Goal: Transaction & Acquisition: Book appointment/travel/reservation

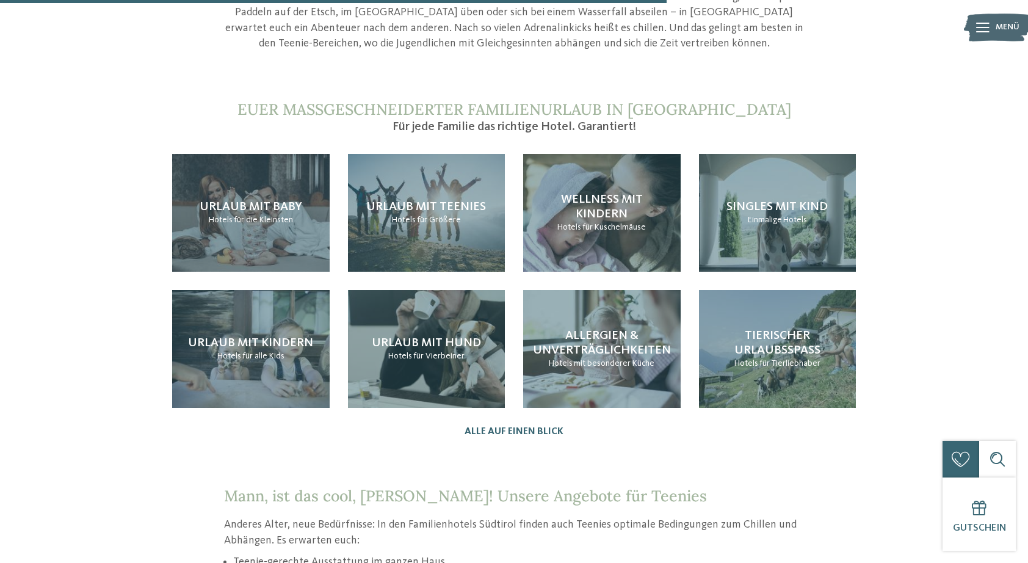
scroll to position [1256, 0]
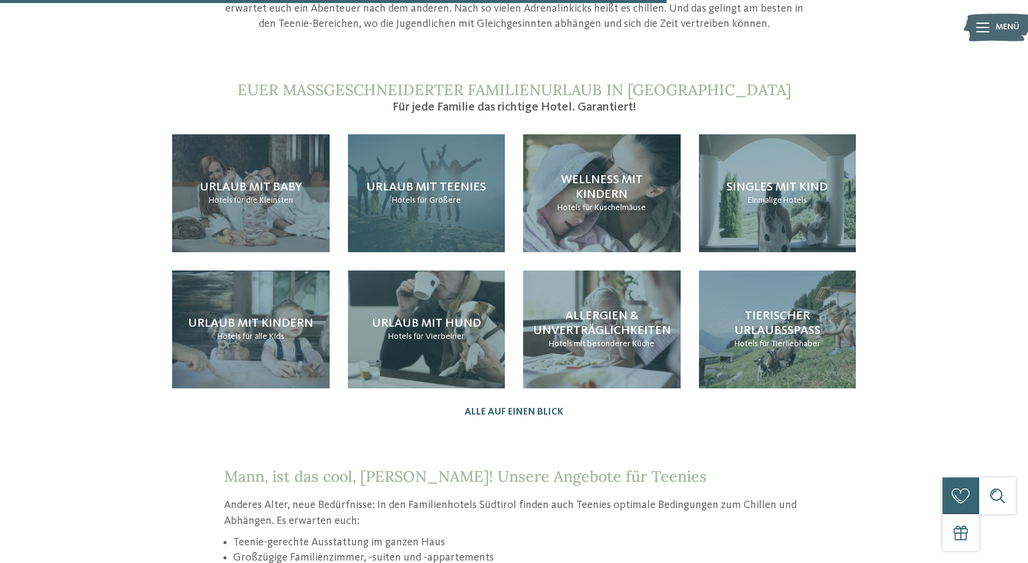
click at [446, 196] on span "für Größere" at bounding box center [439, 200] width 44 height 9
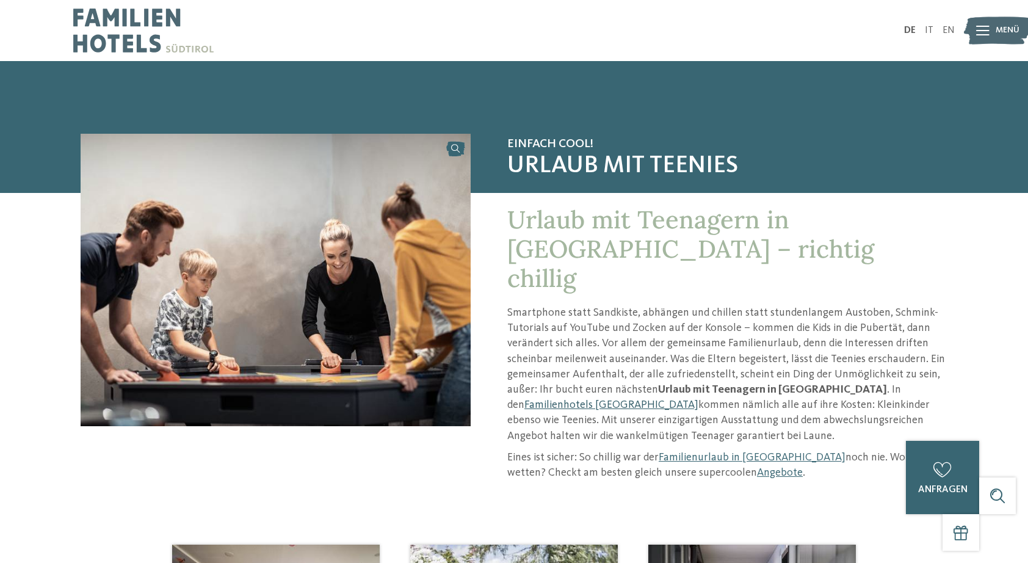
click at [699, 399] on link "Familienhotels [GEOGRAPHIC_DATA]" at bounding box center [612, 404] width 174 height 11
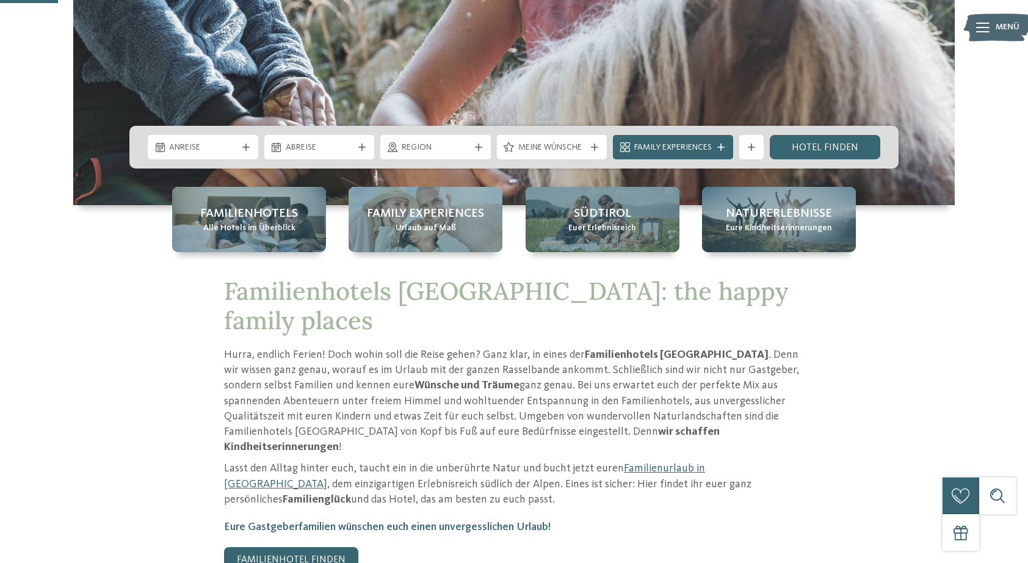
scroll to position [319, 0]
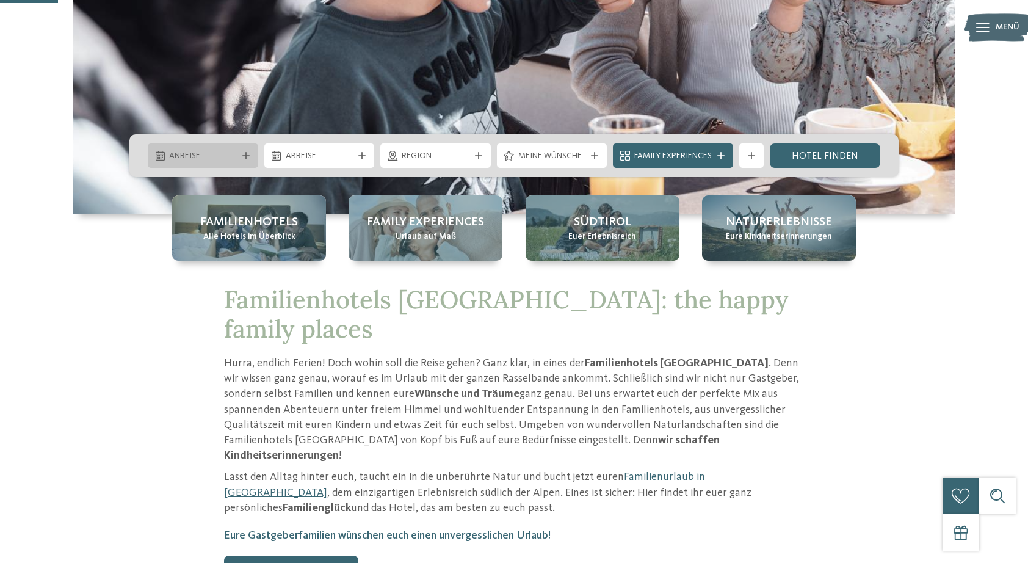
click at [240, 156] on div at bounding box center [246, 155] width 12 height 7
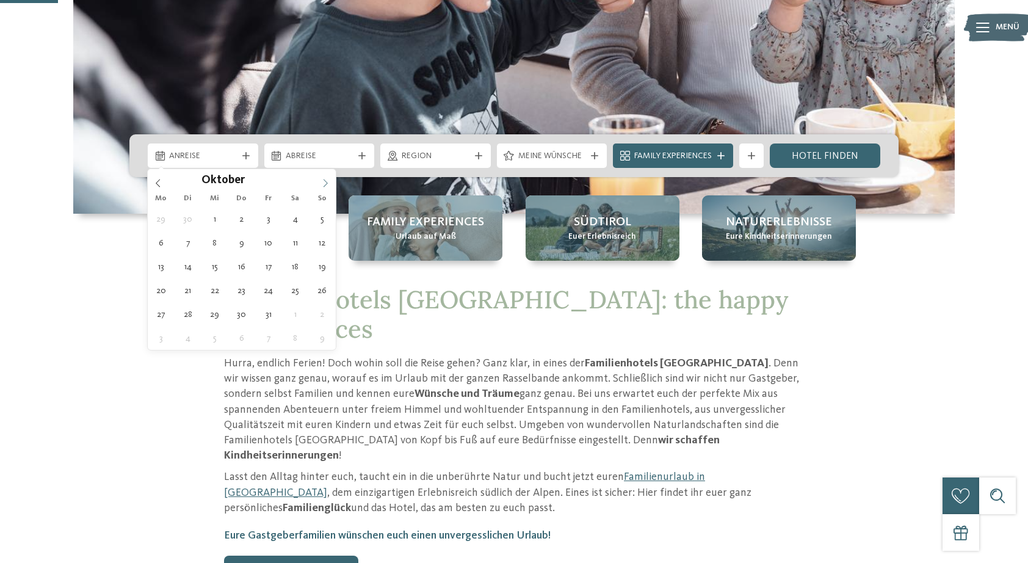
click at [325, 178] on span at bounding box center [325, 179] width 21 height 21
type div "05.10.2025"
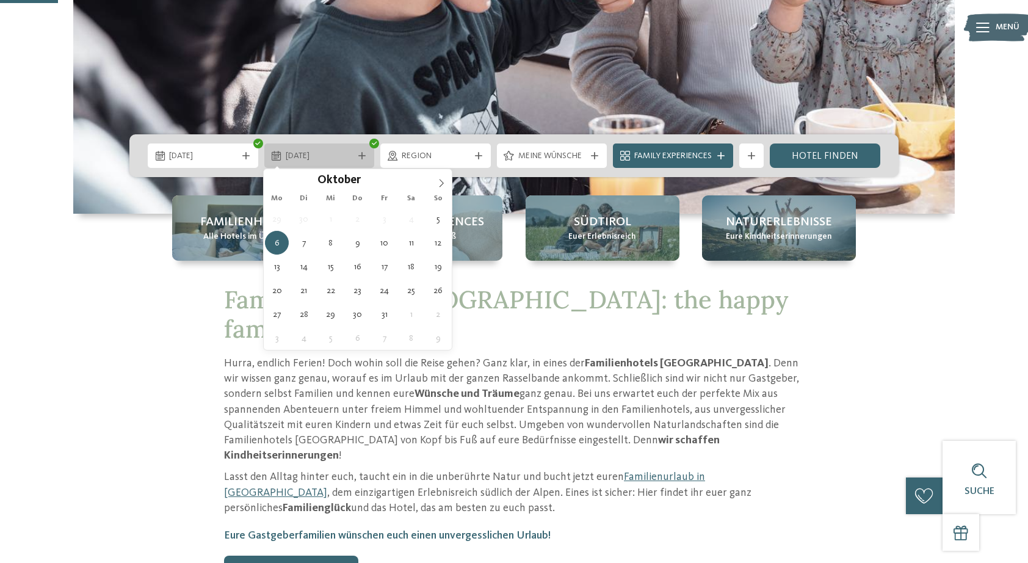
click at [358, 153] on icon at bounding box center [361, 155] width 7 height 7
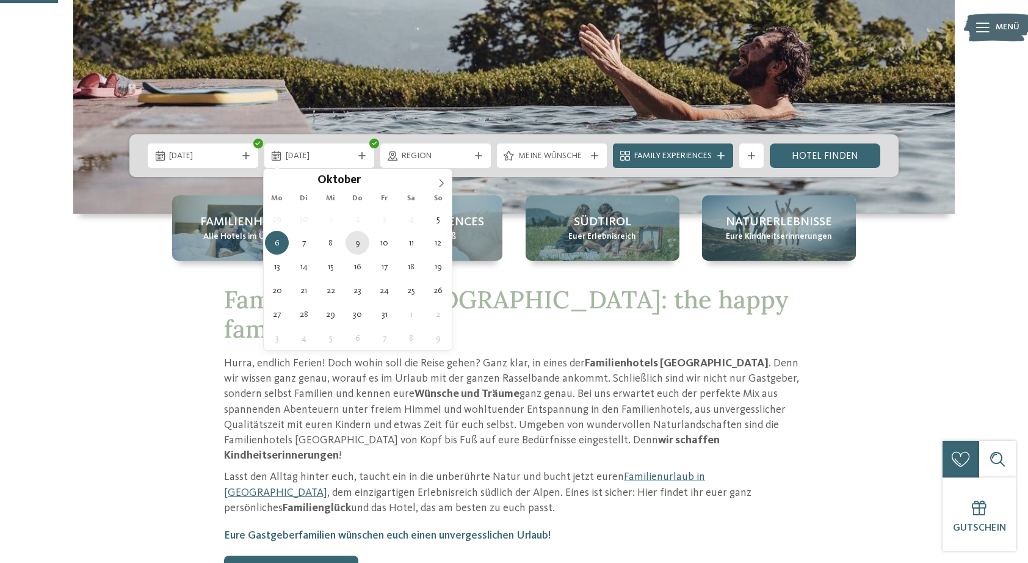
type div "[DATE]"
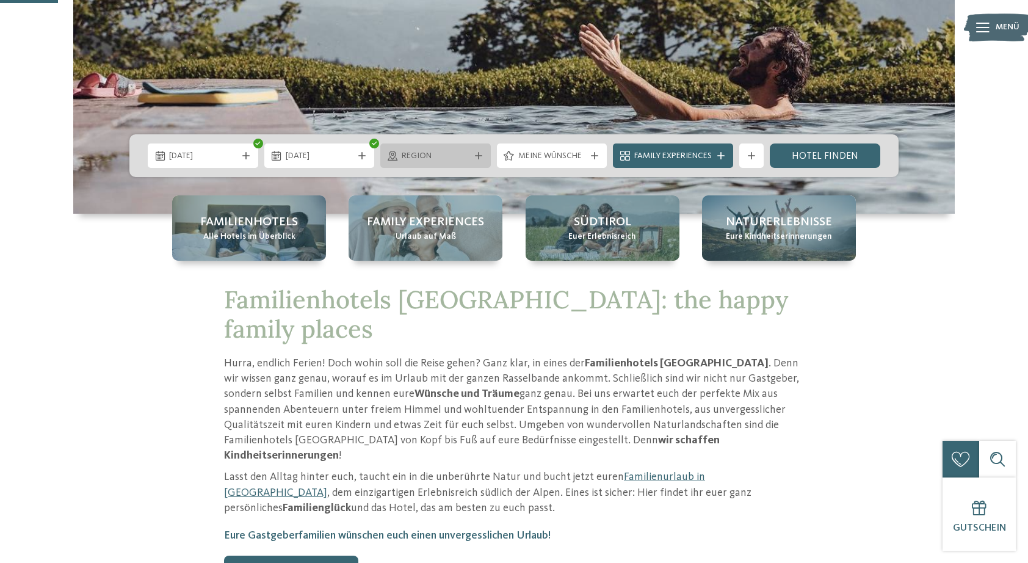
click at [454, 164] on div "Region" at bounding box center [435, 156] width 111 height 24
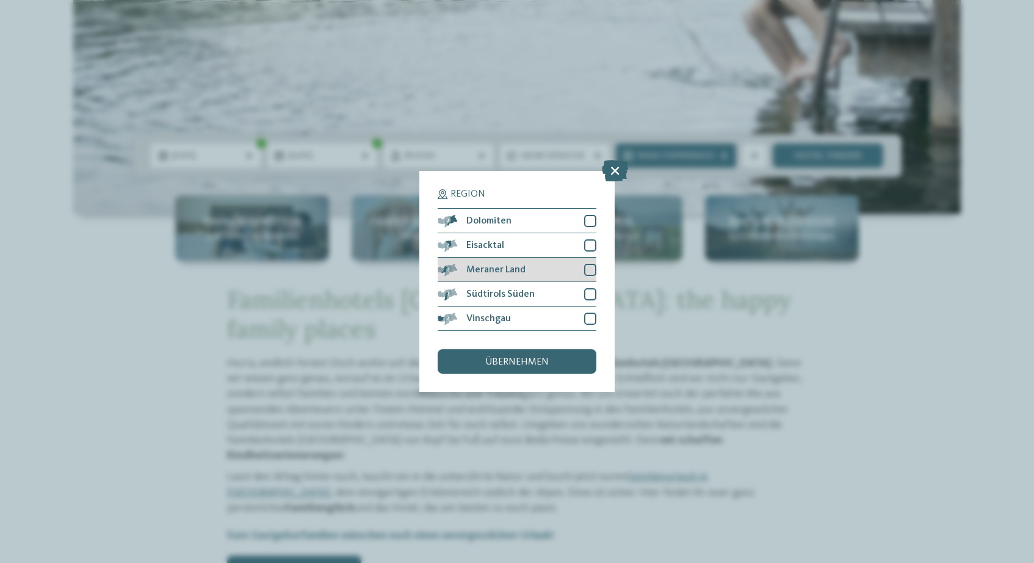
click at [592, 264] on div at bounding box center [590, 270] width 12 height 12
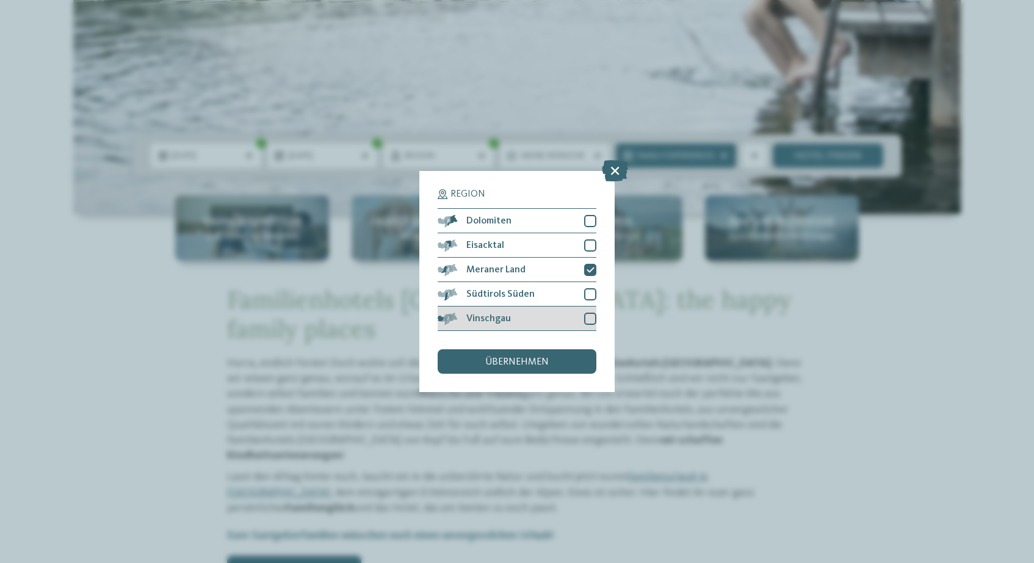
click at [595, 313] on div at bounding box center [590, 319] width 12 height 12
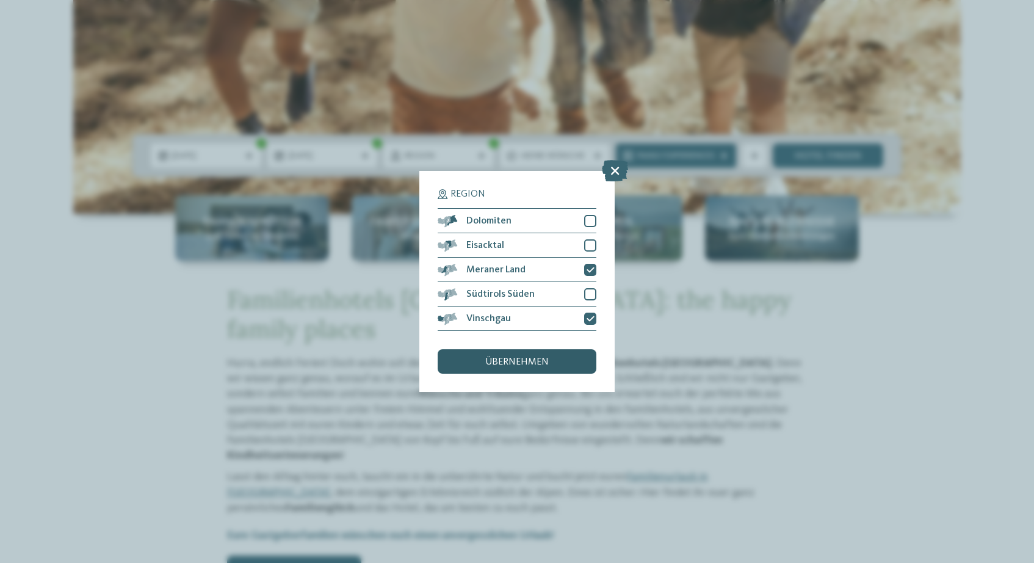
click at [561, 349] on div "übernehmen" at bounding box center [517, 361] width 159 height 24
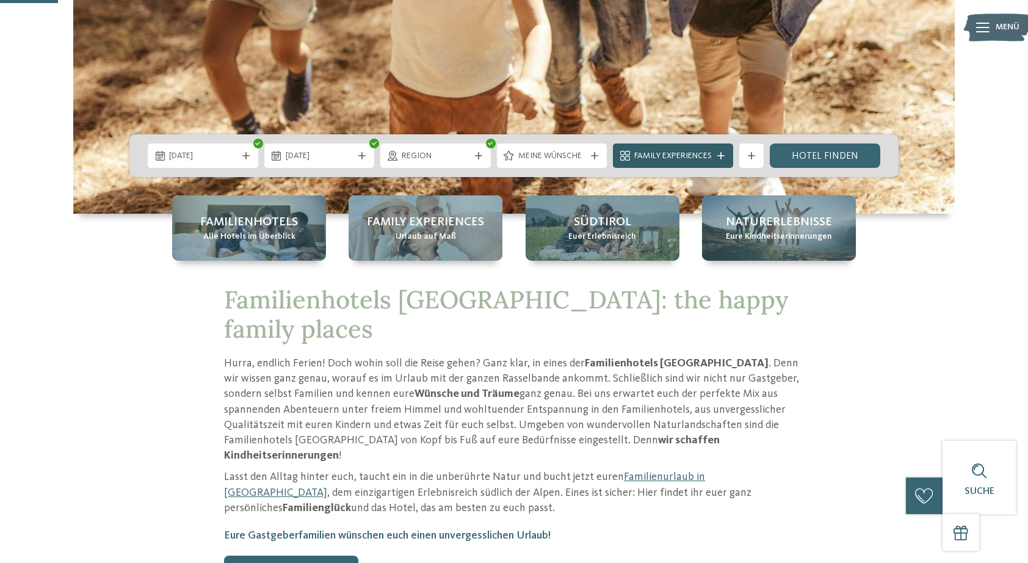
click at [719, 154] on icon at bounding box center [721, 155] width 7 height 7
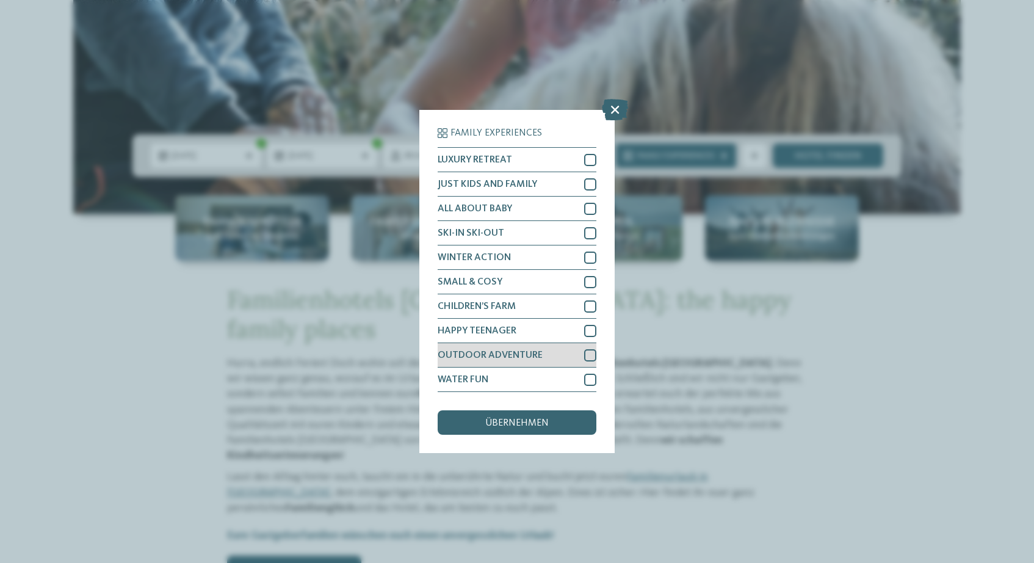
click at [586, 349] on div at bounding box center [590, 355] width 12 height 12
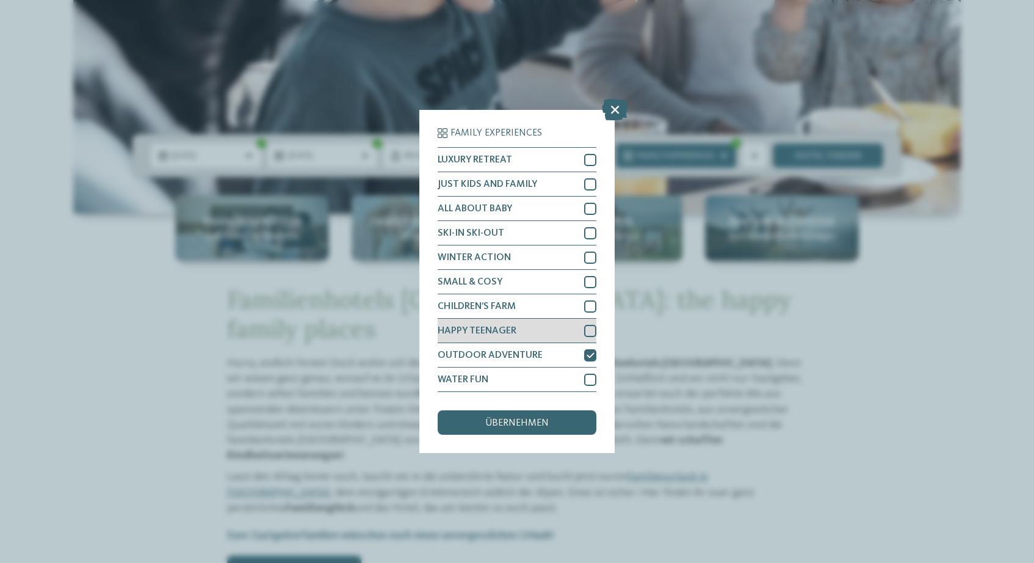
click at [585, 325] on div at bounding box center [590, 331] width 12 height 12
click at [544, 418] on span "übernehmen" at bounding box center [517, 423] width 64 height 10
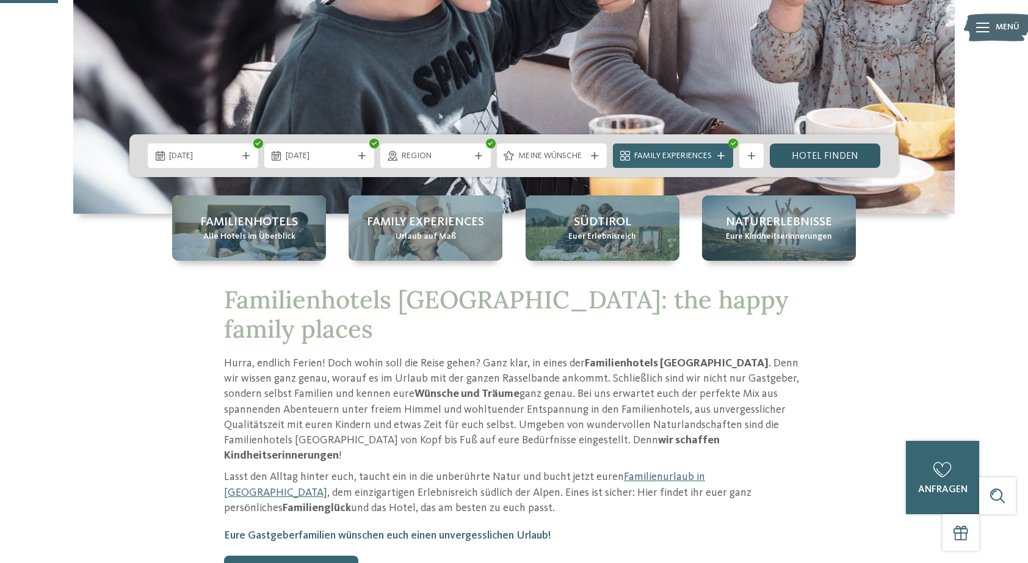
click at [820, 154] on link "Hotel finden" at bounding box center [825, 156] width 111 height 24
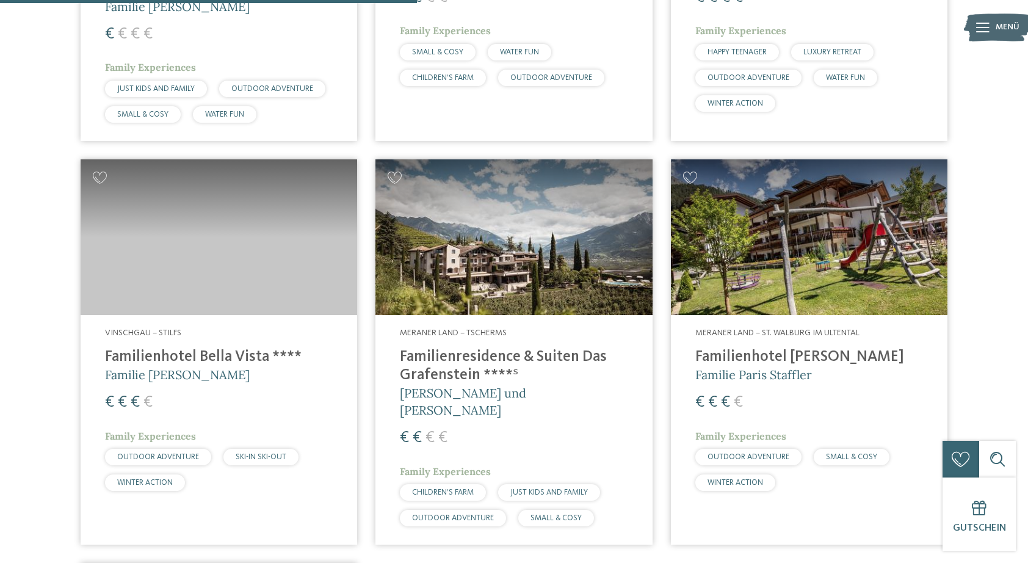
scroll to position [725, 0]
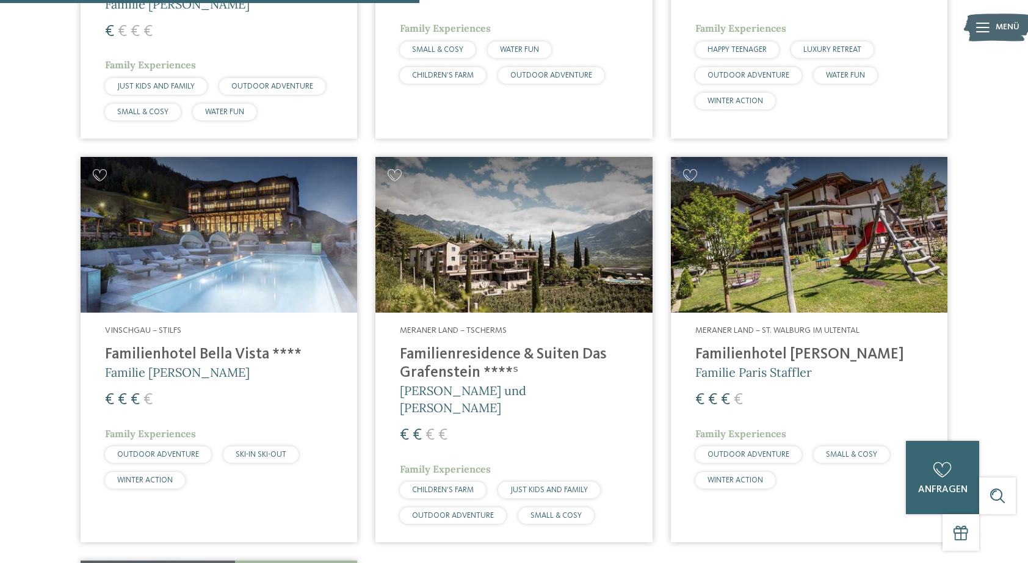
click at [520, 347] on h4 "Familienresidence & Suiten Das Grafenstein ****ˢ" at bounding box center [514, 364] width 228 height 37
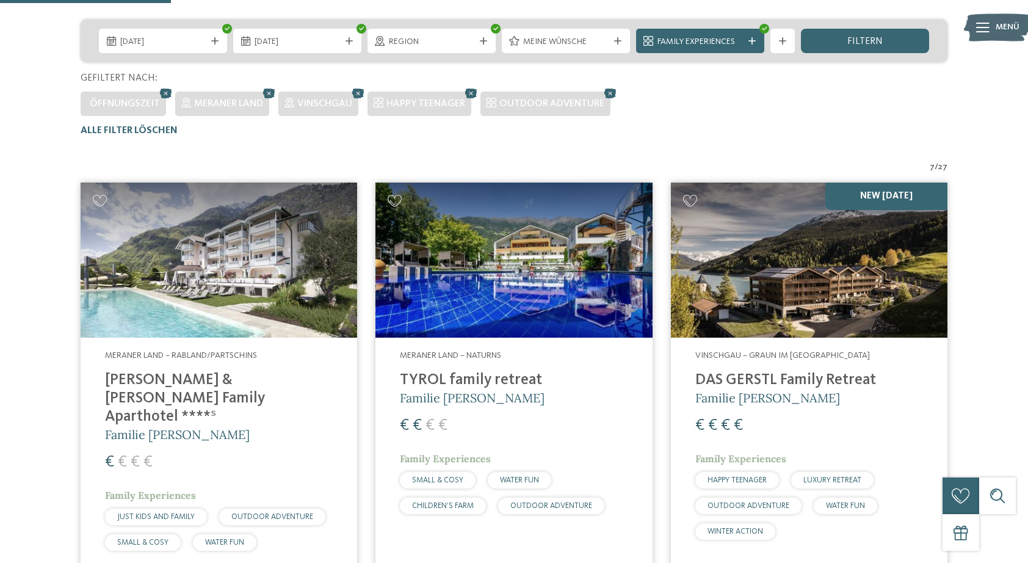
scroll to position [302, 0]
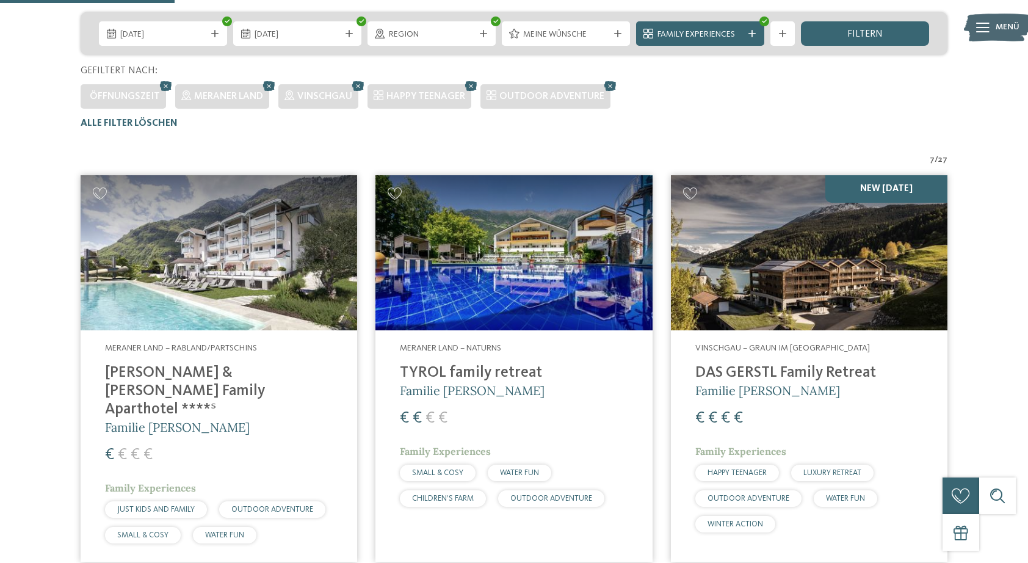
click at [189, 296] on img at bounding box center [219, 253] width 277 height 156
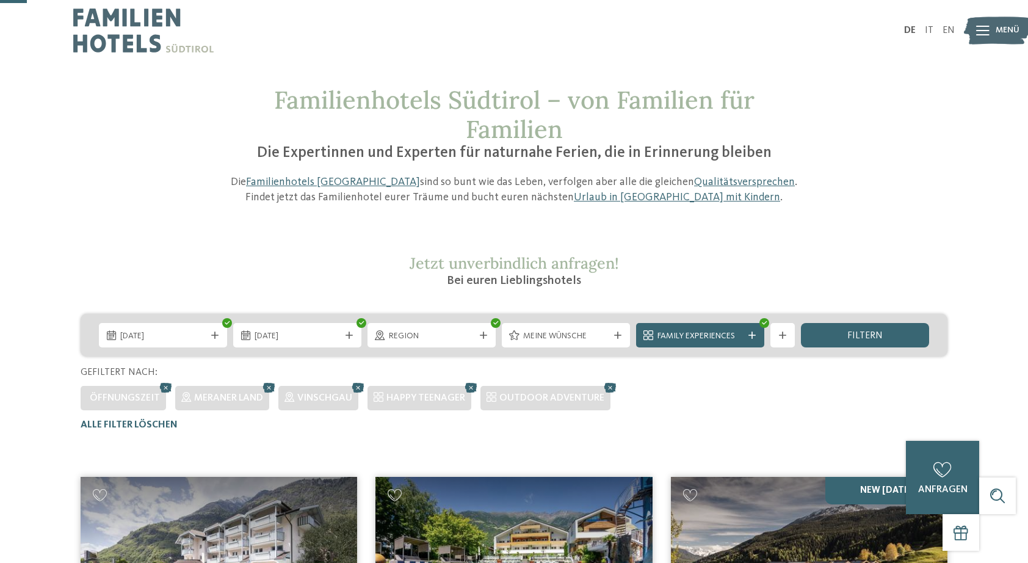
scroll to position [0, 0]
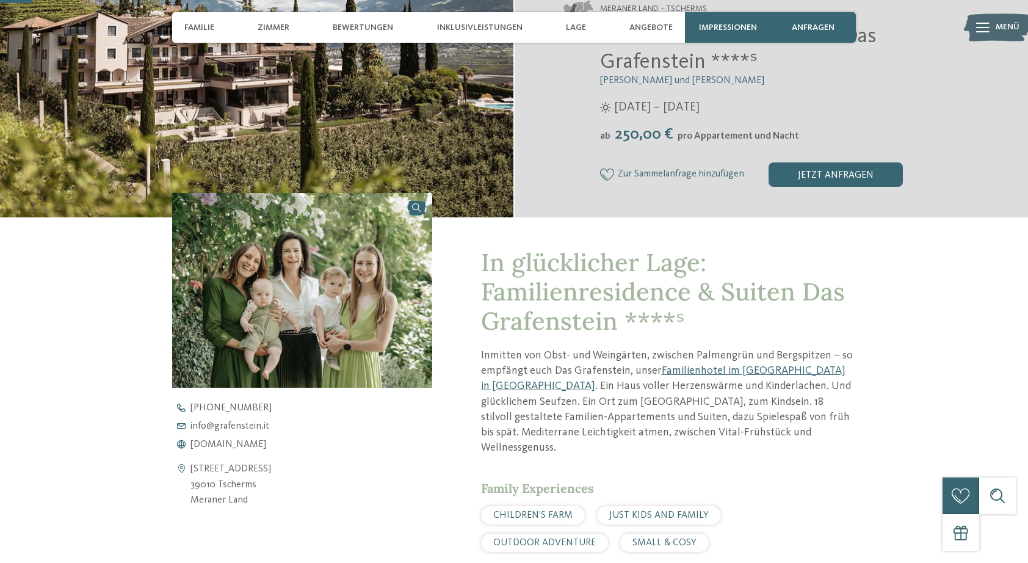
scroll to position [122, 0]
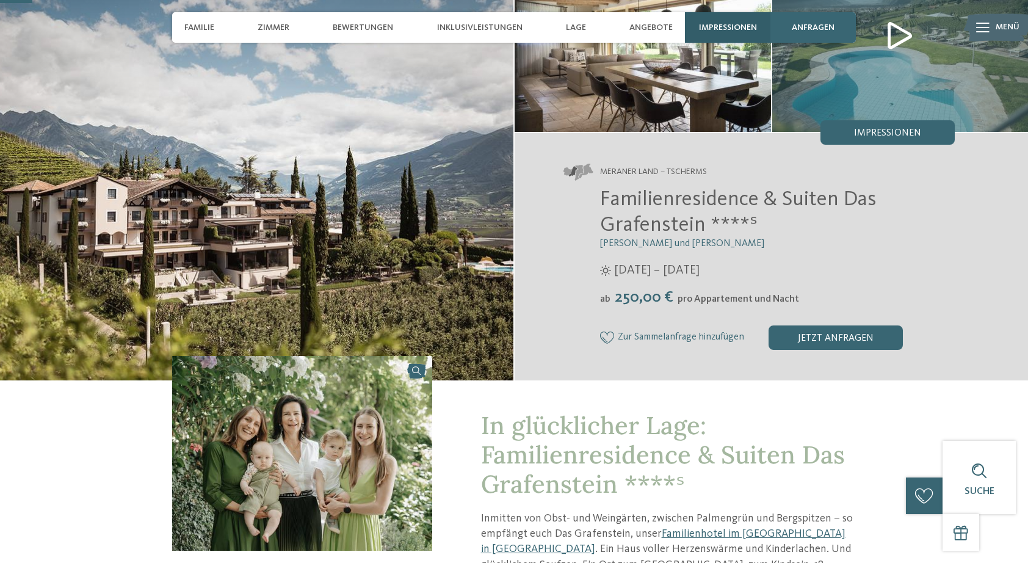
click at [720, 12] on div "Impressionen" at bounding box center [727, 27] width 85 height 31
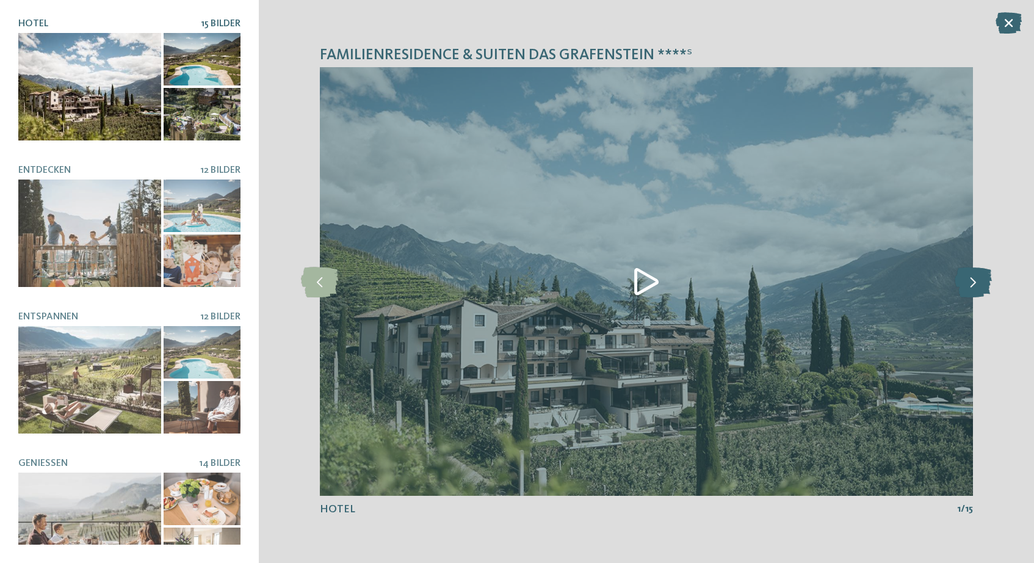
click at [977, 284] on icon at bounding box center [973, 281] width 37 height 31
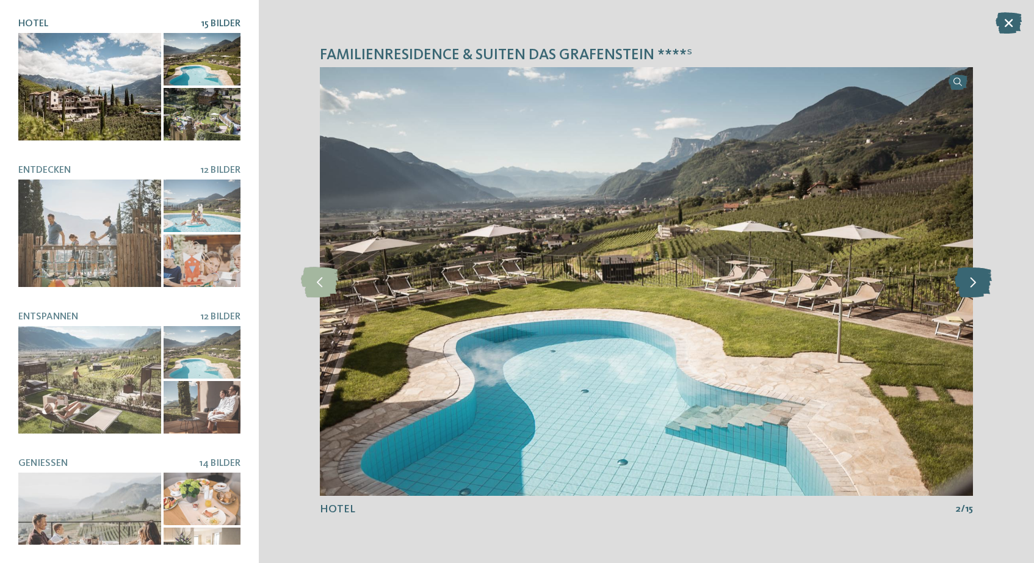
click at [978, 284] on icon at bounding box center [973, 281] width 37 height 31
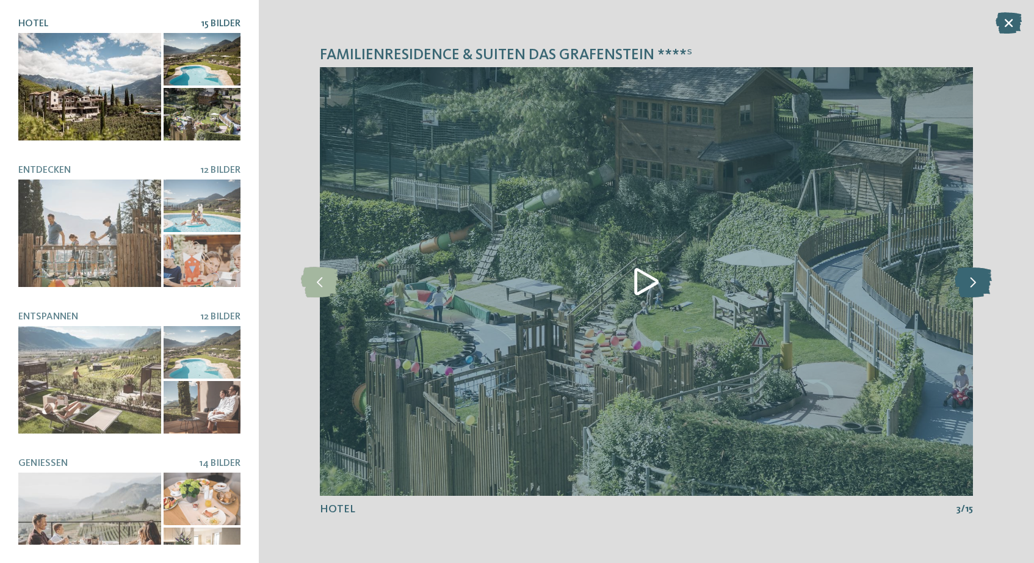
click at [978, 284] on icon at bounding box center [973, 281] width 37 height 31
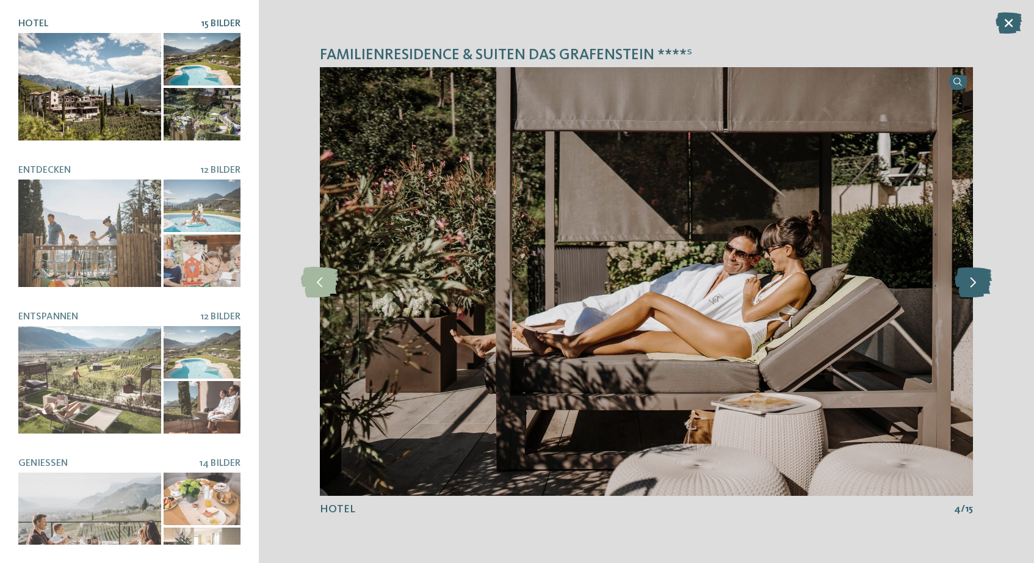
click at [978, 284] on icon at bounding box center [973, 281] width 37 height 31
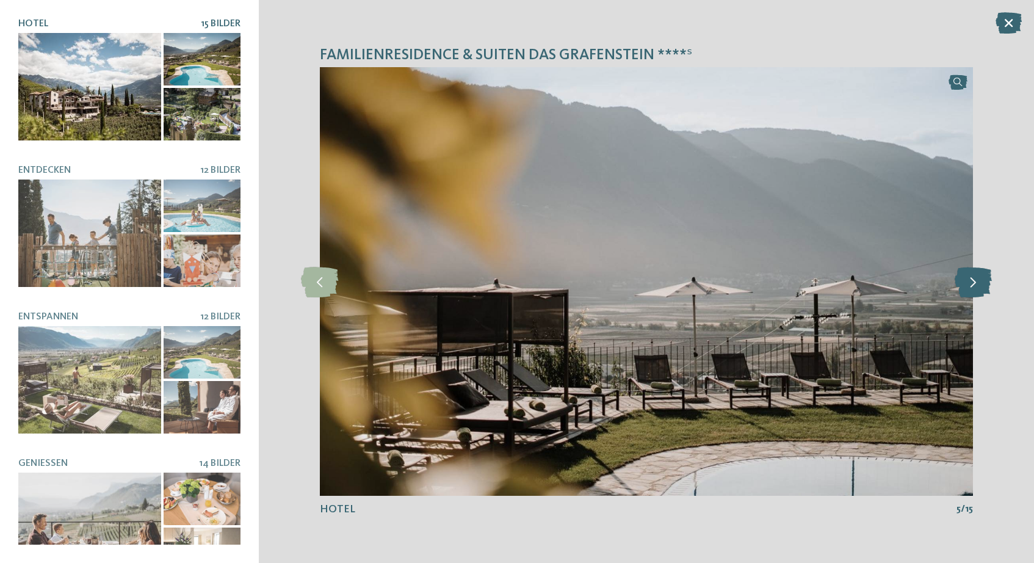
click at [978, 284] on icon at bounding box center [973, 281] width 37 height 31
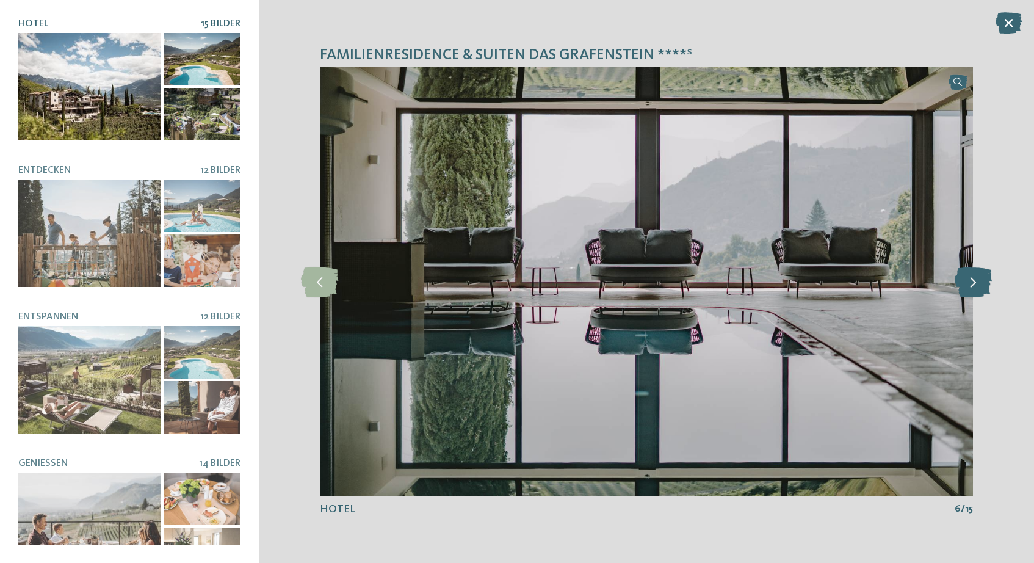
click at [978, 284] on icon at bounding box center [973, 281] width 37 height 31
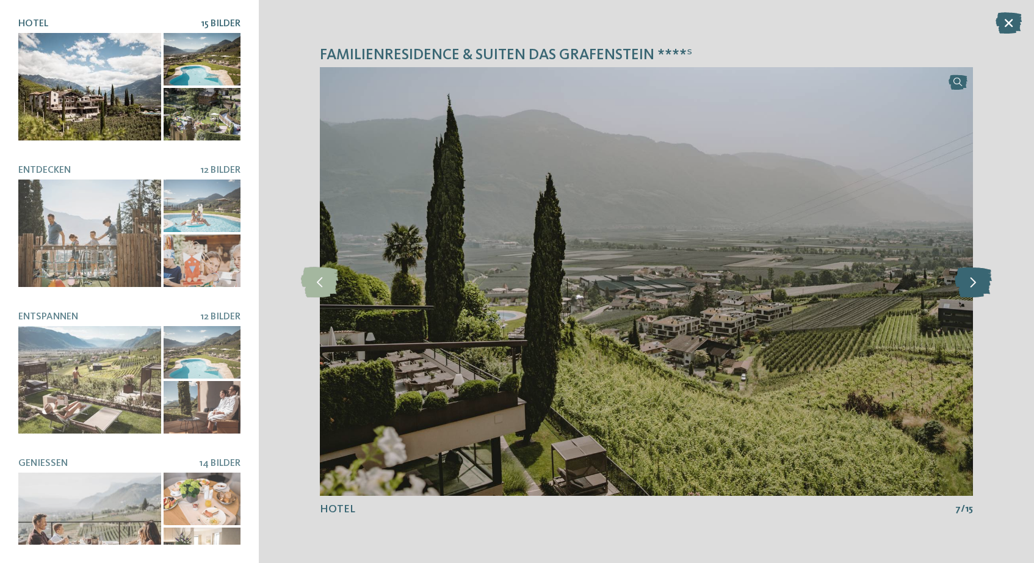
click at [978, 284] on icon at bounding box center [973, 281] width 37 height 31
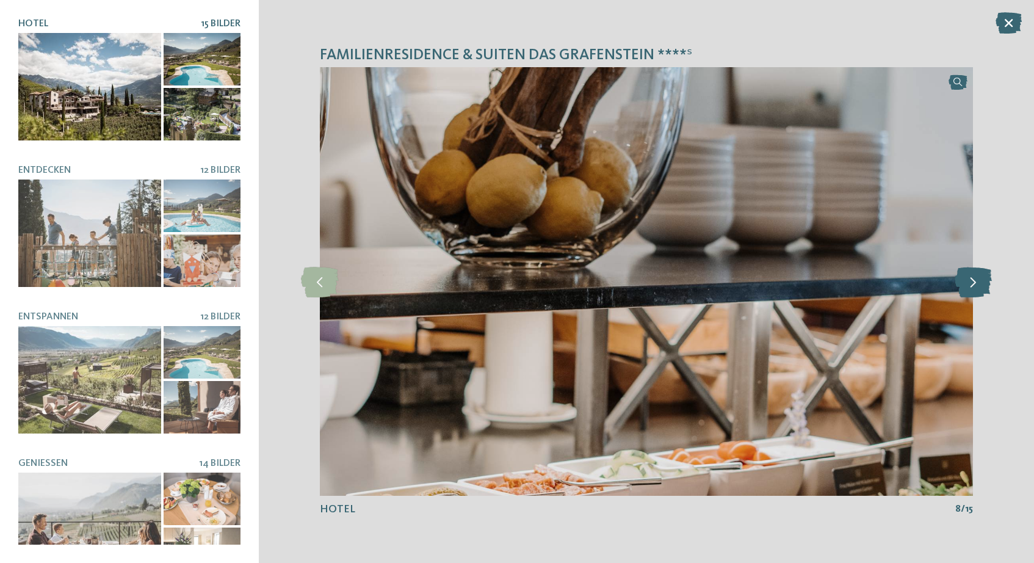
click at [978, 284] on icon at bounding box center [973, 281] width 37 height 31
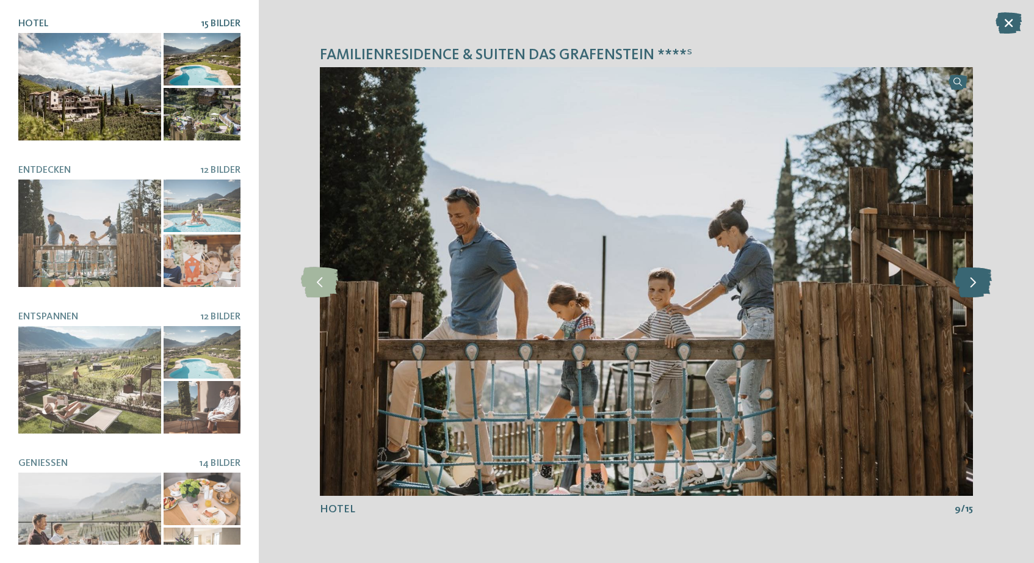
click at [978, 284] on icon at bounding box center [973, 281] width 37 height 31
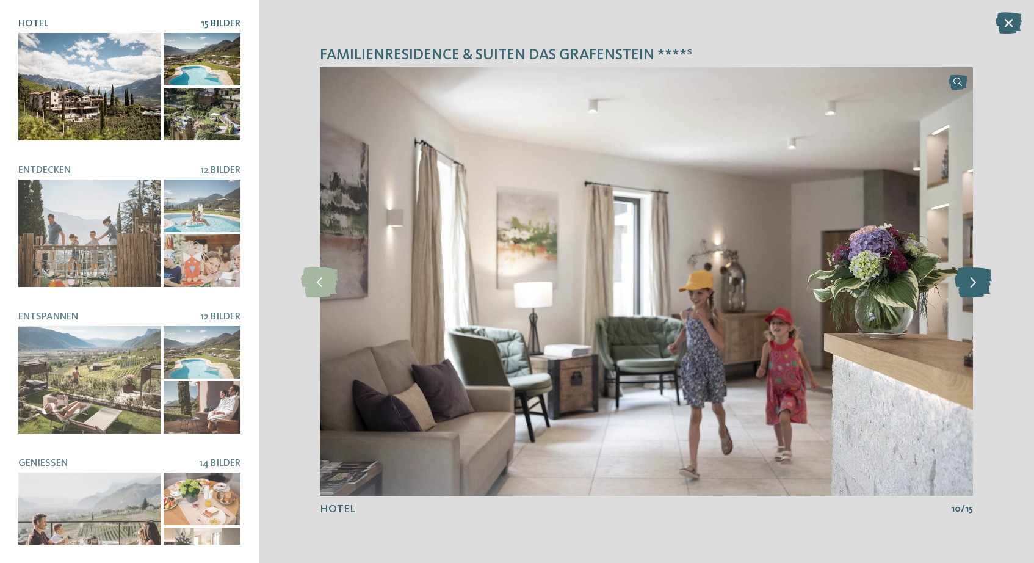
click at [978, 284] on icon at bounding box center [973, 281] width 37 height 31
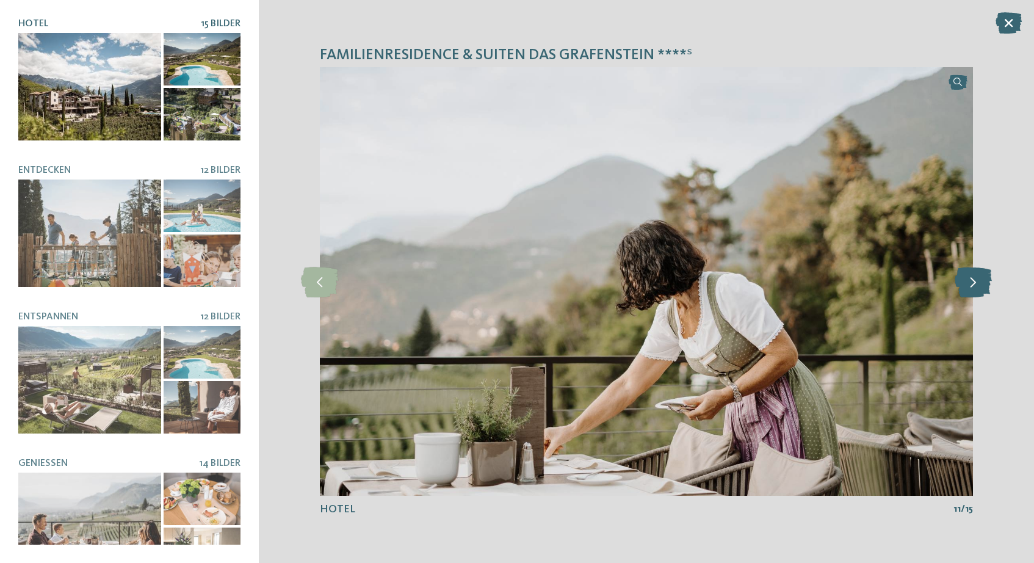
click at [978, 284] on icon at bounding box center [973, 281] width 37 height 31
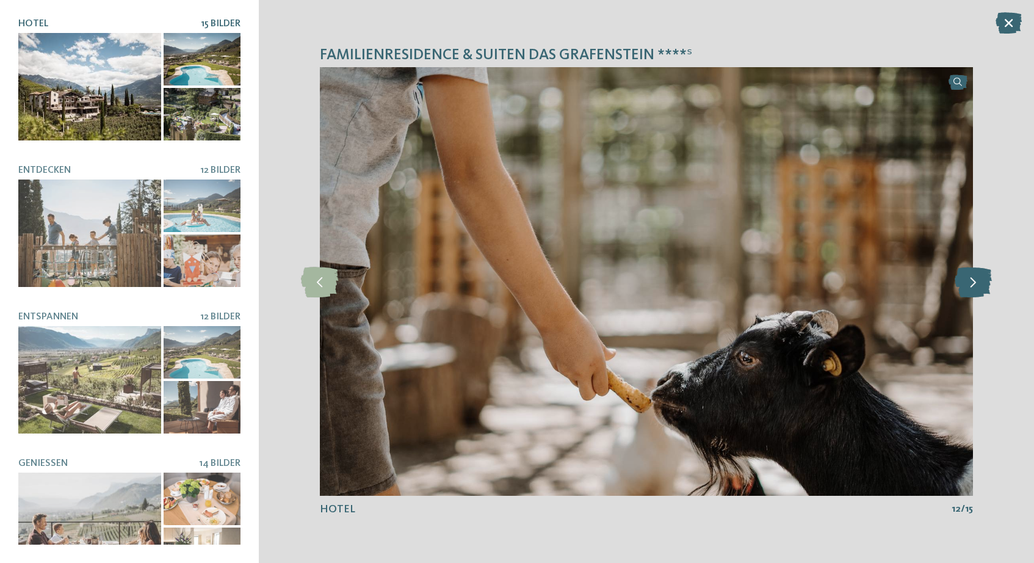
click at [978, 284] on icon at bounding box center [973, 281] width 37 height 31
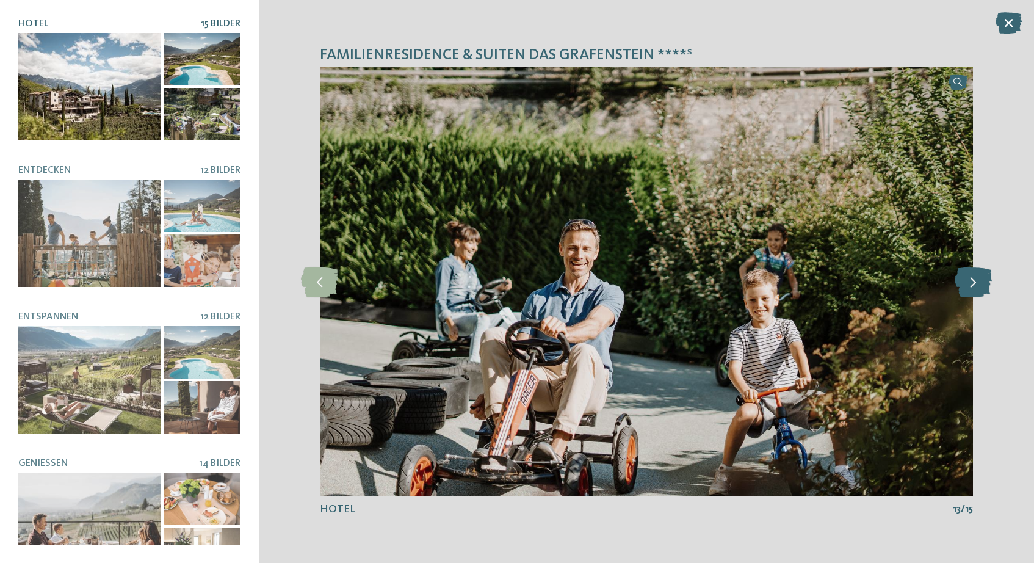
click at [978, 284] on icon at bounding box center [973, 281] width 37 height 31
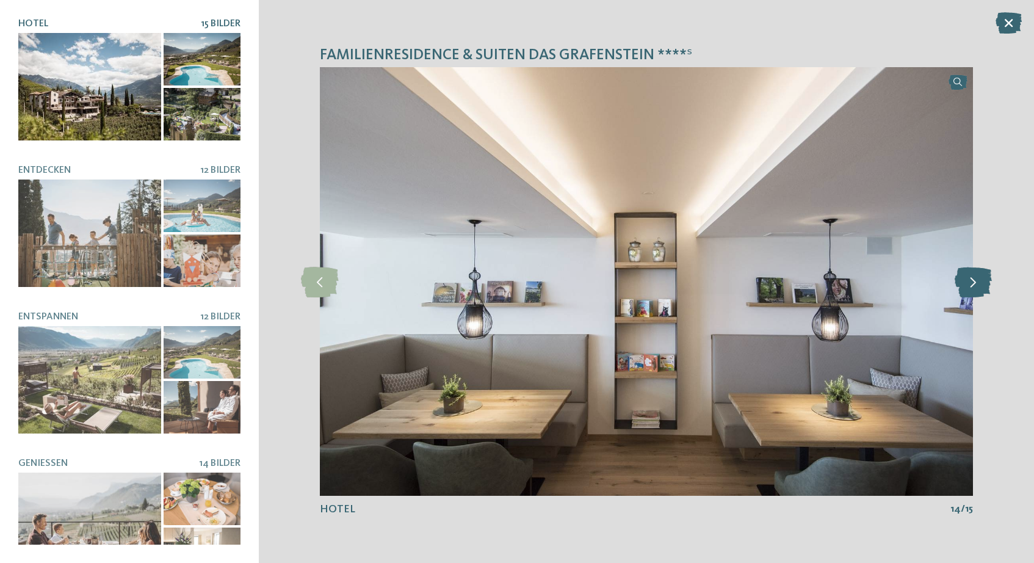
click at [978, 284] on icon at bounding box center [973, 281] width 37 height 31
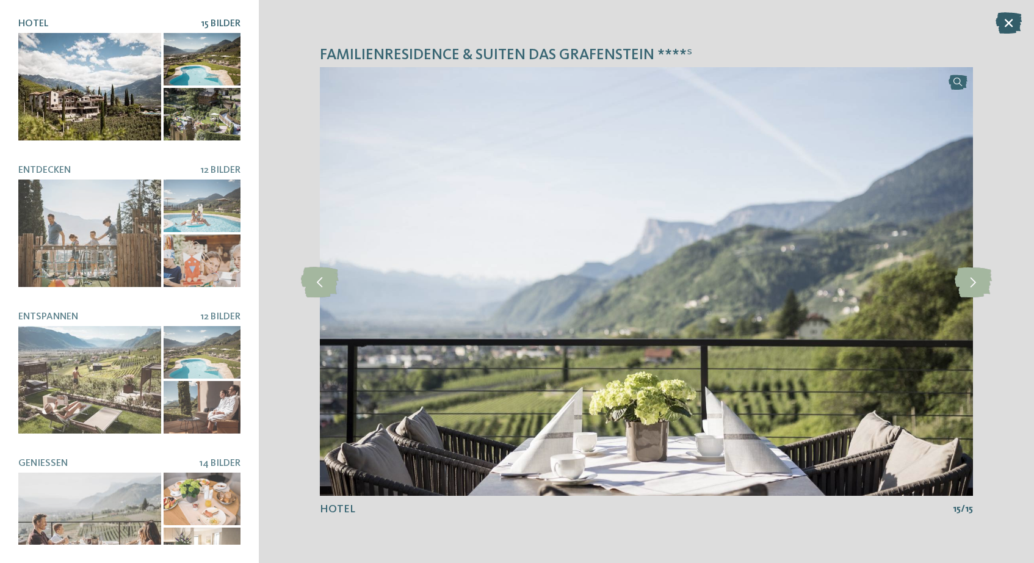
click at [1009, 21] on icon at bounding box center [1009, 22] width 26 height 21
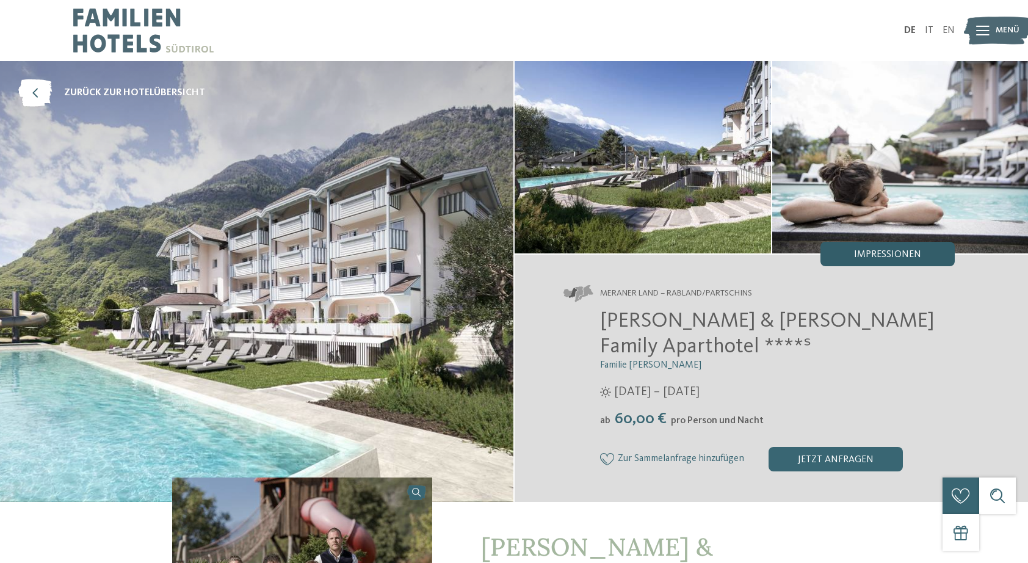
click at [849, 258] on div "Impressionen" at bounding box center [888, 254] width 134 height 24
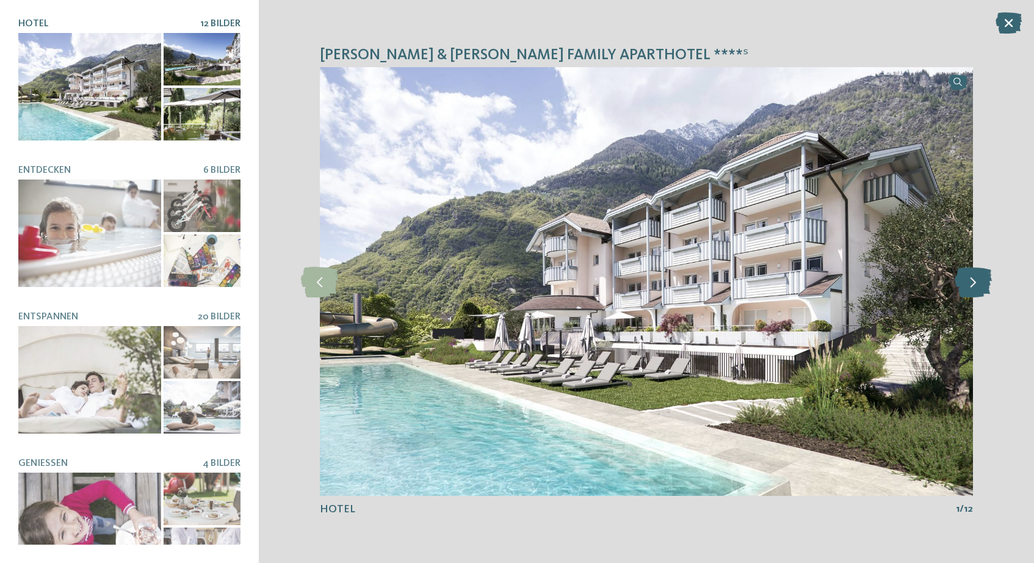
click at [970, 280] on icon at bounding box center [973, 281] width 37 height 31
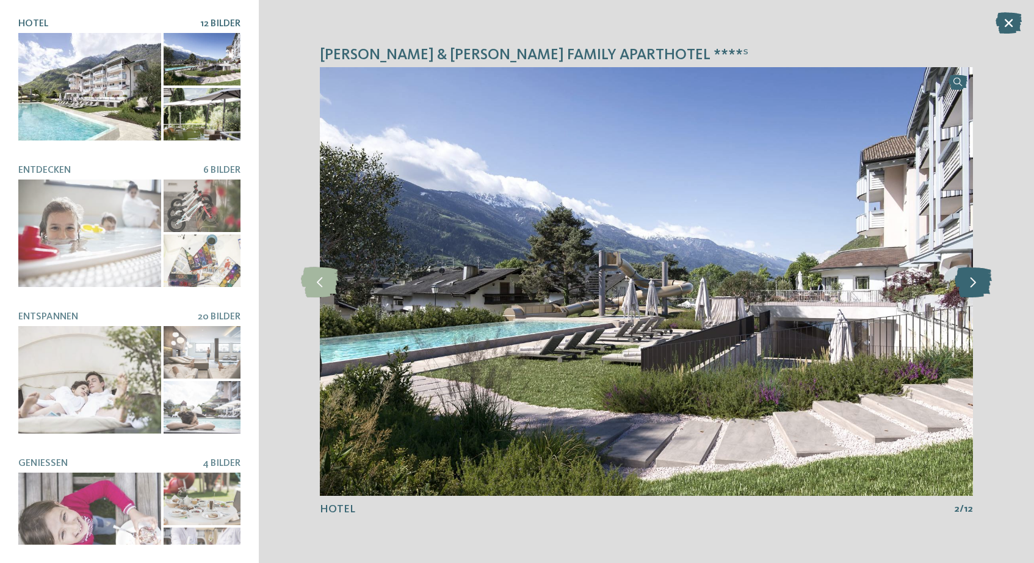
click at [970, 280] on icon at bounding box center [973, 281] width 37 height 31
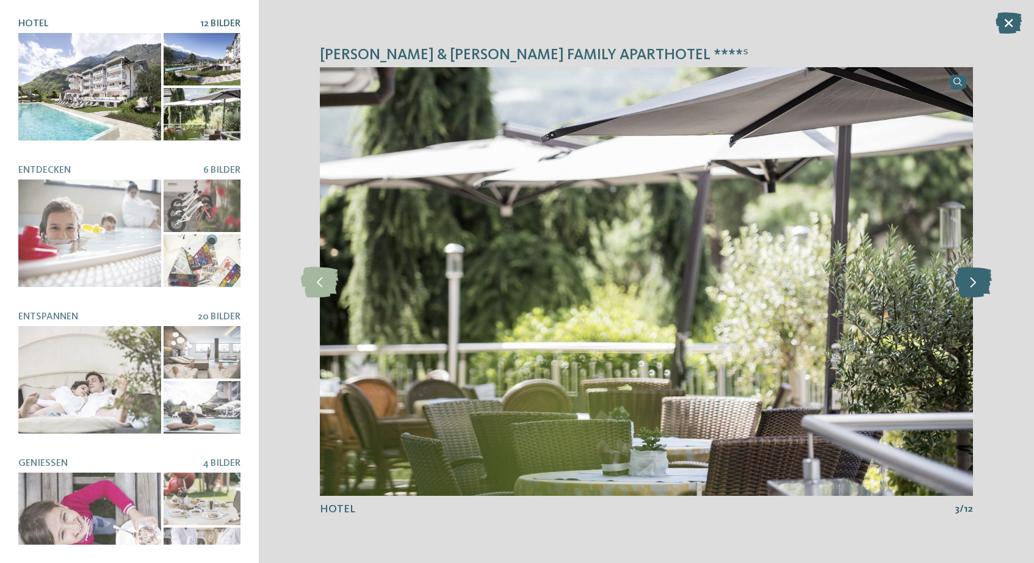
click at [970, 280] on icon at bounding box center [973, 281] width 37 height 31
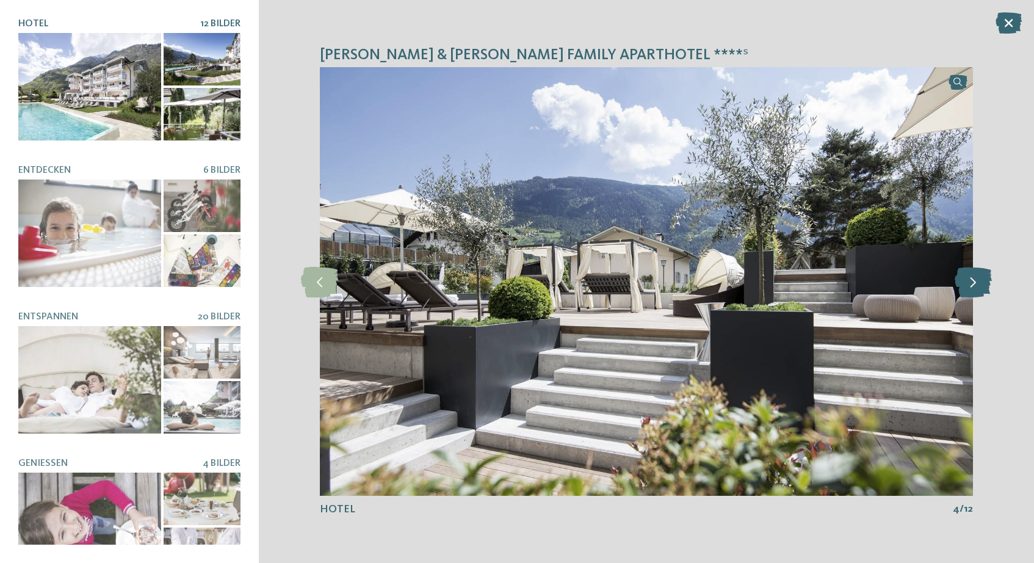
click at [970, 280] on icon at bounding box center [973, 281] width 37 height 31
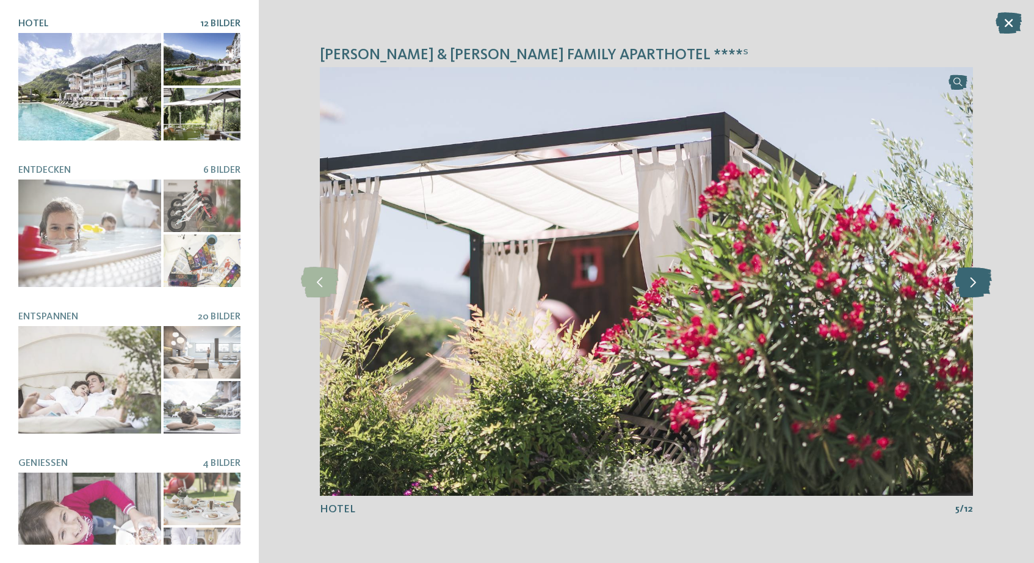
click at [970, 280] on icon at bounding box center [973, 281] width 37 height 31
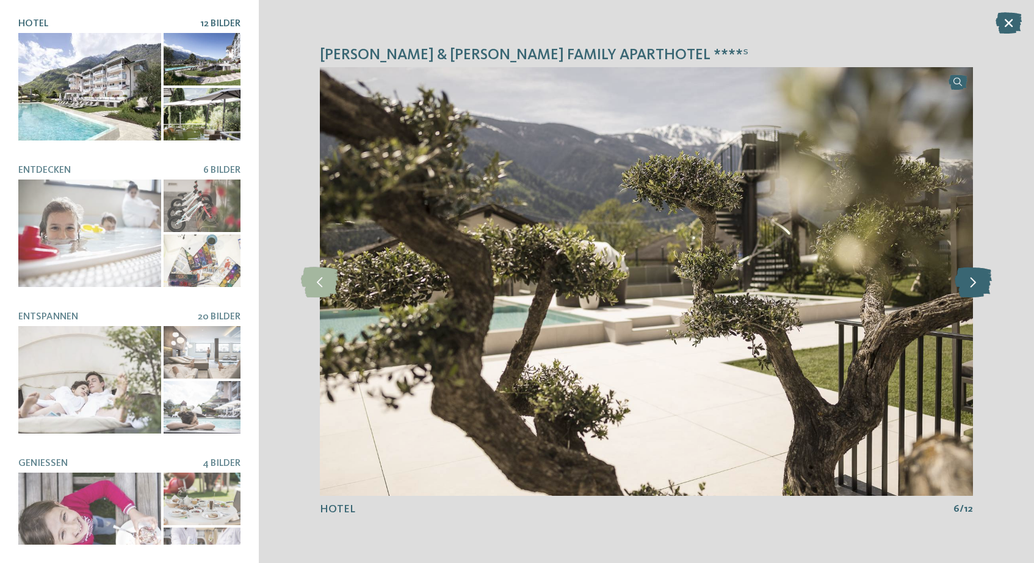
click at [970, 280] on icon at bounding box center [973, 281] width 37 height 31
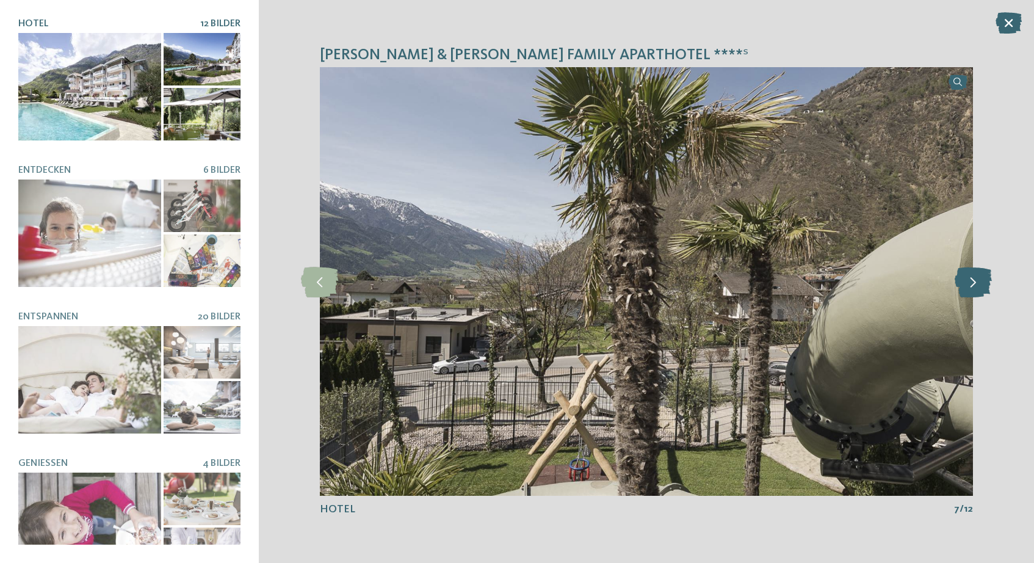
click at [970, 280] on icon at bounding box center [973, 281] width 37 height 31
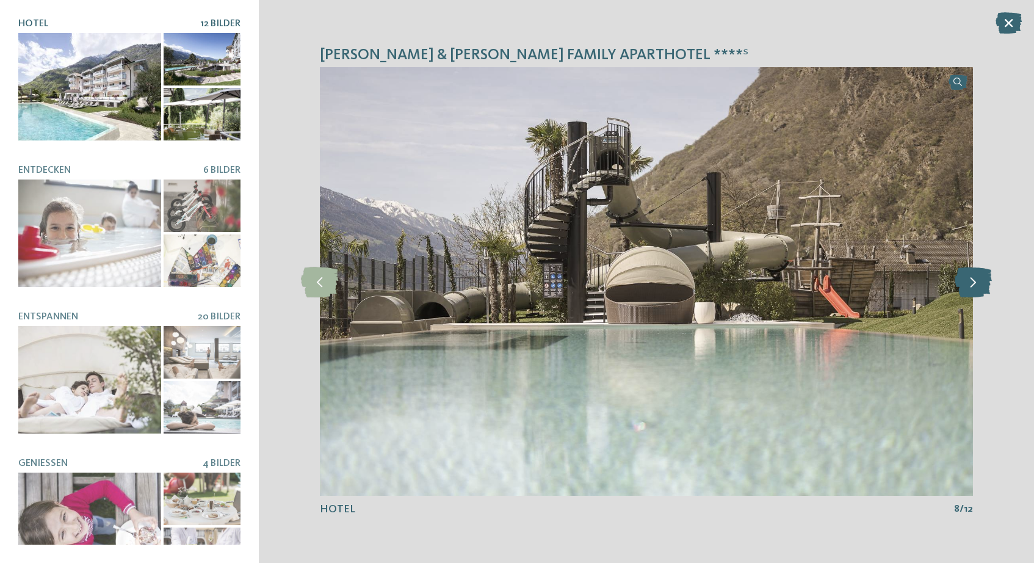
click at [970, 280] on icon at bounding box center [973, 281] width 37 height 31
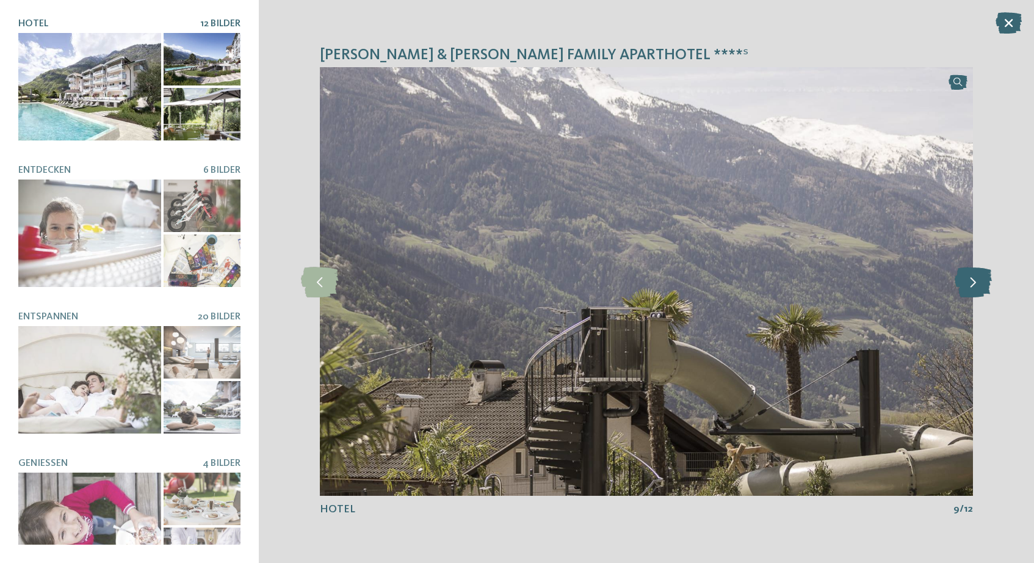
click at [970, 280] on icon at bounding box center [973, 281] width 37 height 31
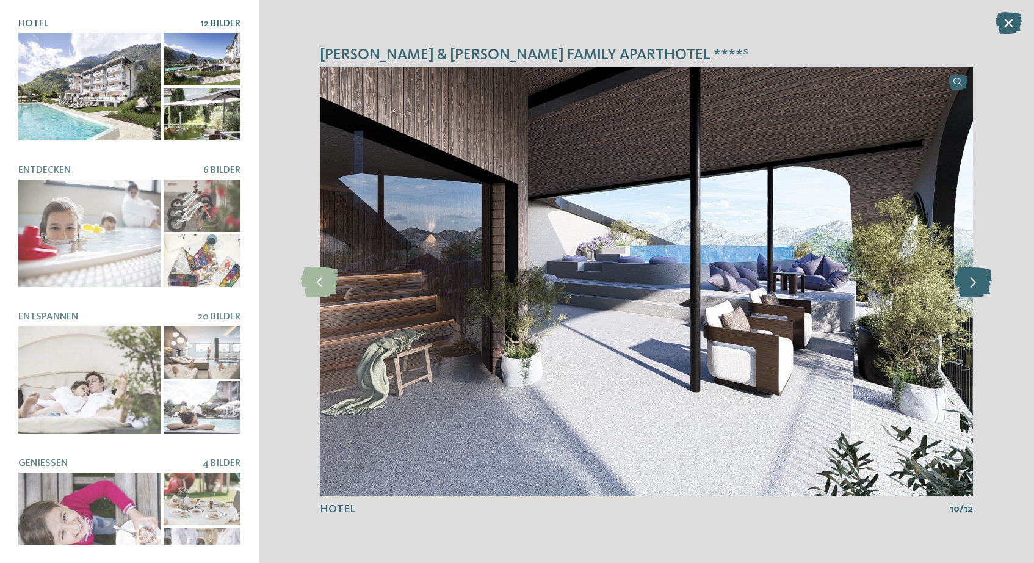
click at [970, 280] on icon at bounding box center [973, 281] width 37 height 31
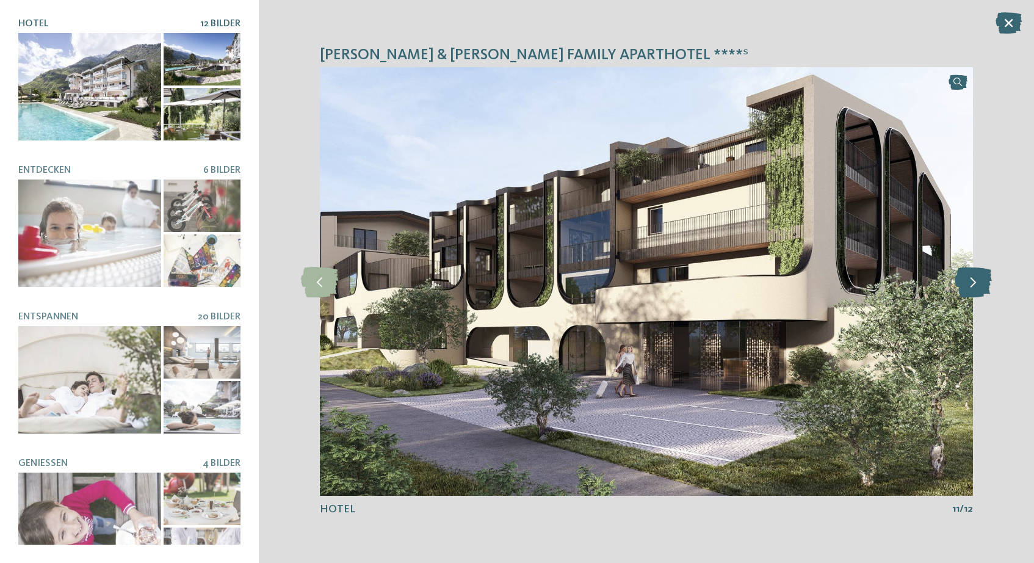
click at [970, 280] on icon at bounding box center [973, 281] width 37 height 31
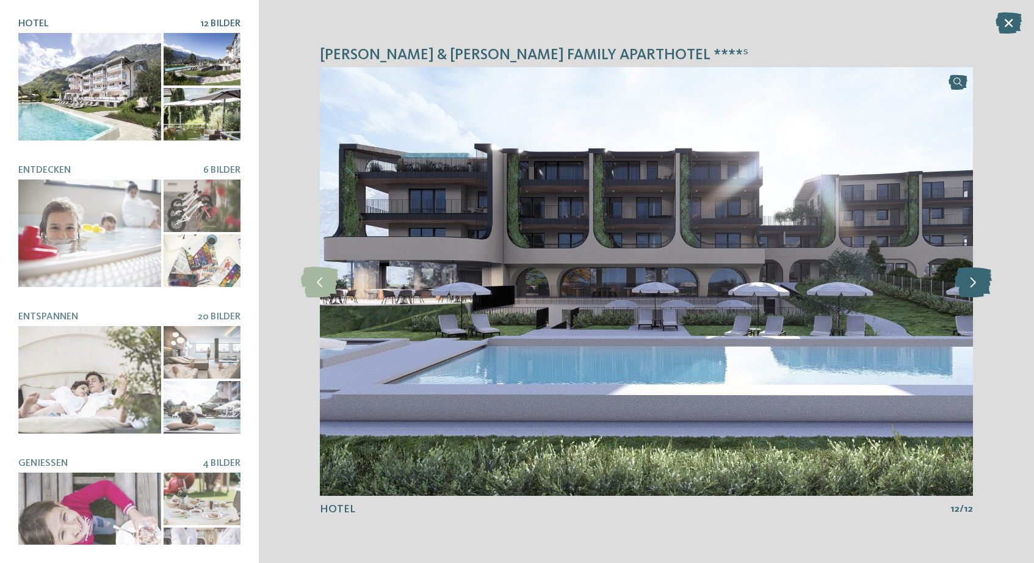
click at [970, 280] on icon at bounding box center [973, 281] width 37 height 31
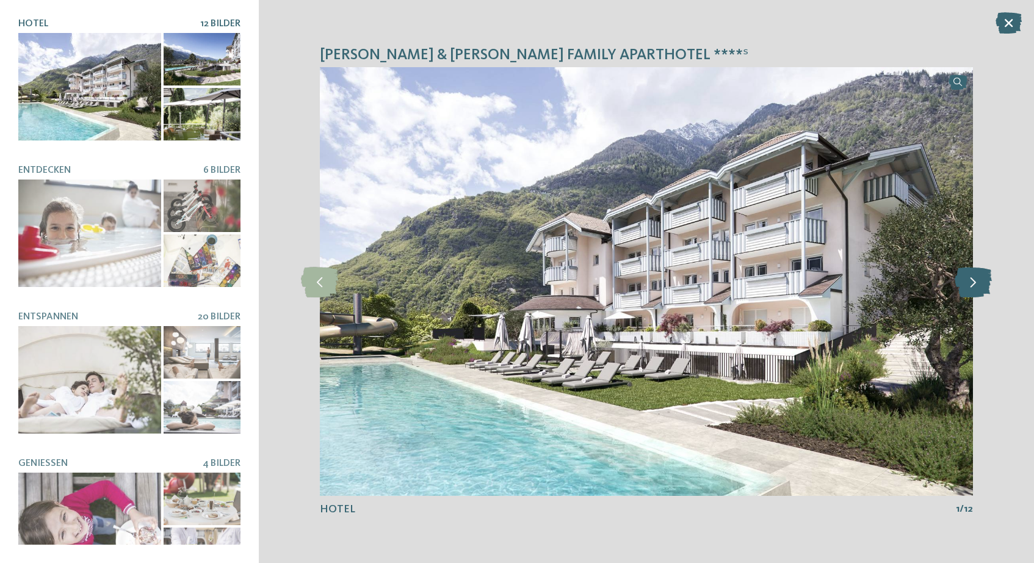
click at [970, 280] on icon at bounding box center [973, 281] width 37 height 31
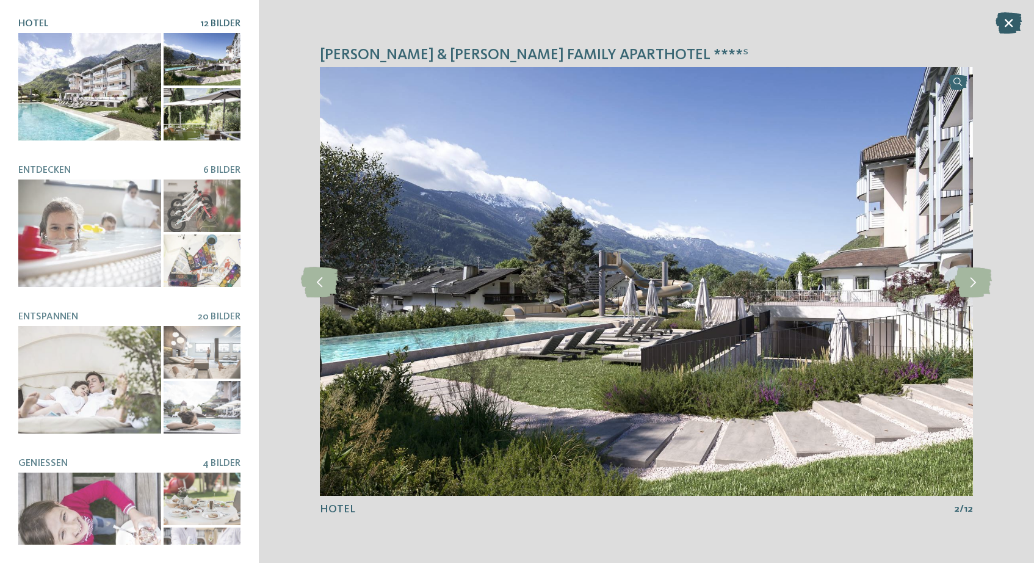
click at [1005, 24] on icon at bounding box center [1009, 22] width 26 height 21
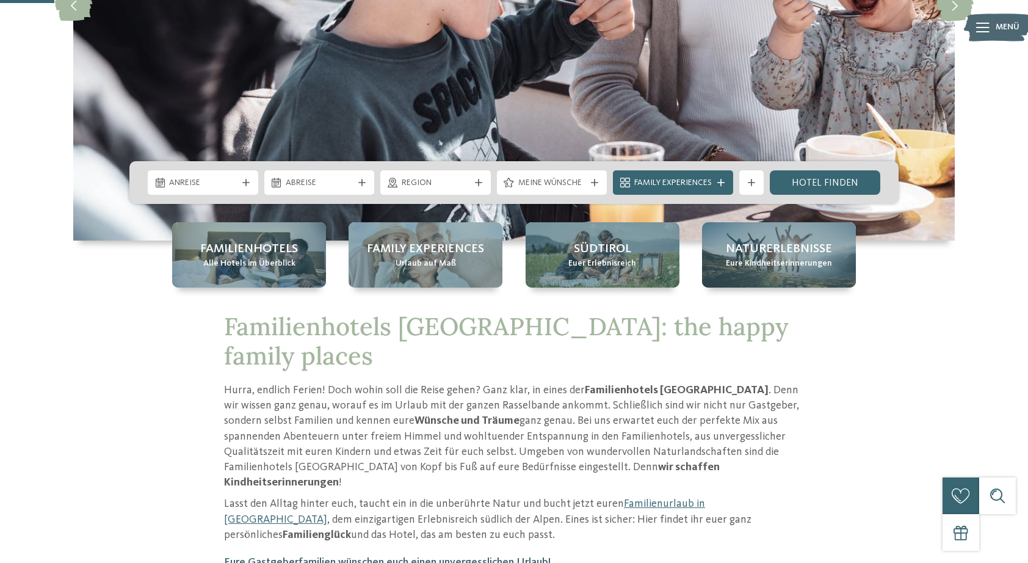
scroll to position [304, 0]
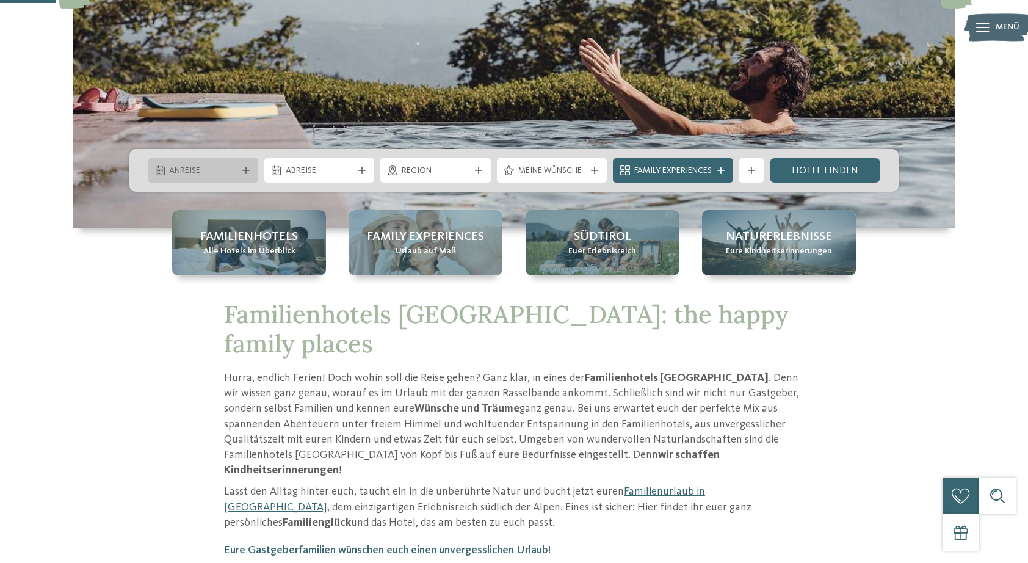
click at [238, 172] on div "Anreise" at bounding box center [203, 170] width 74 height 13
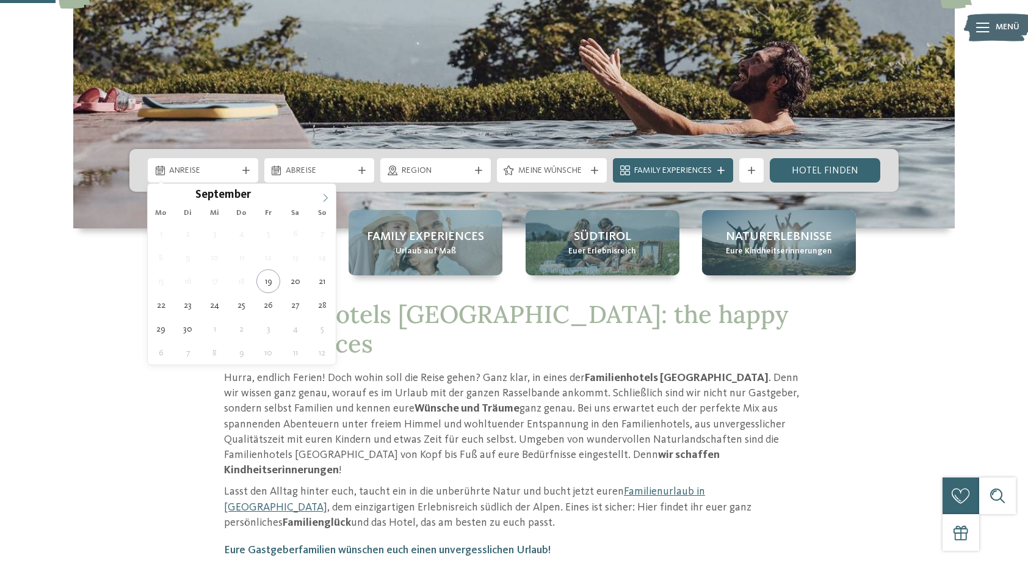
click at [324, 197] on icon at bounding box center [325, 198] width 9 height 9
type div "05.10.2025"
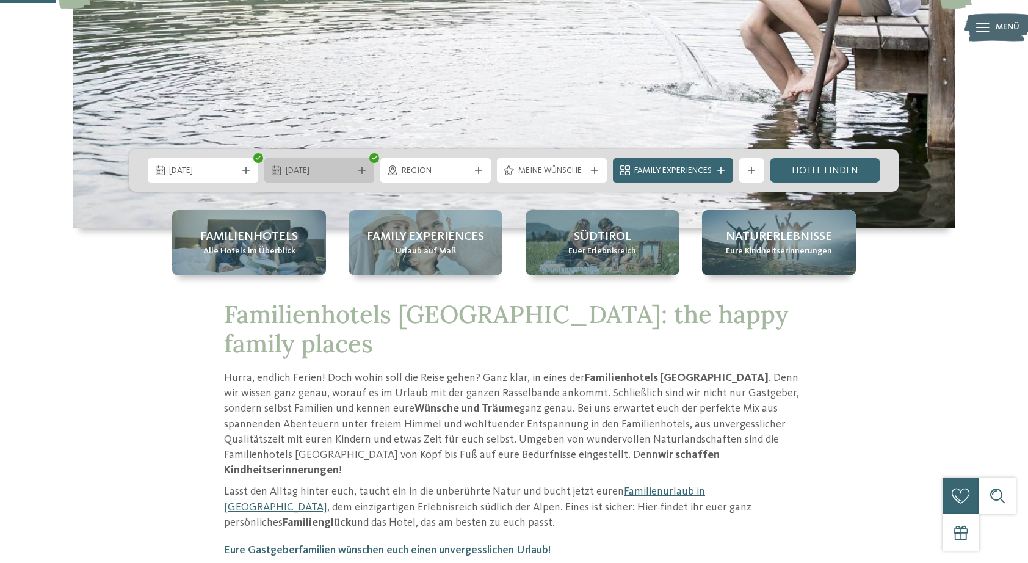
click at [347, 169] on span "05.10.2025" at bounding box center [320, 171] width 68 height 12
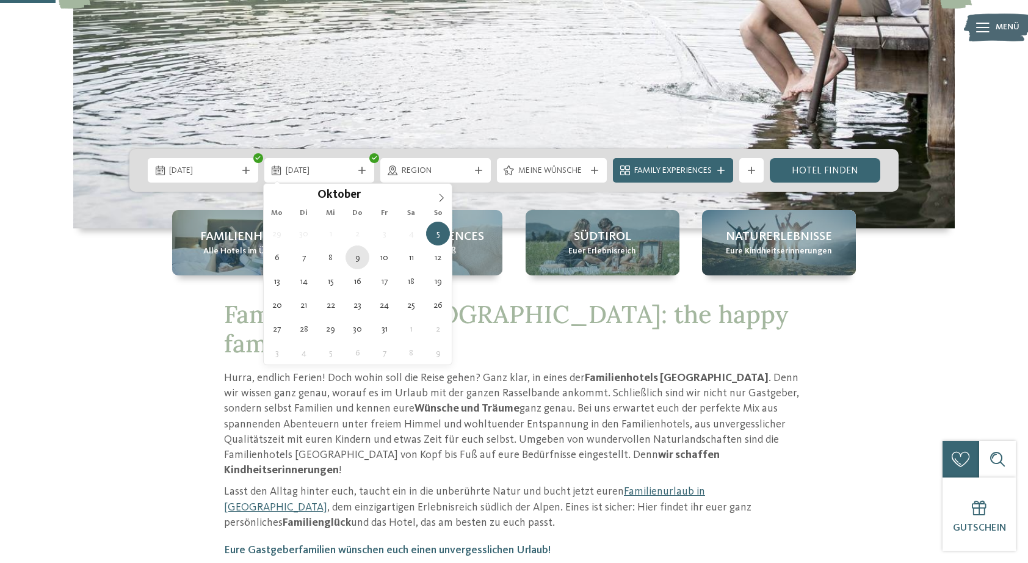
type div "09.10.2025"
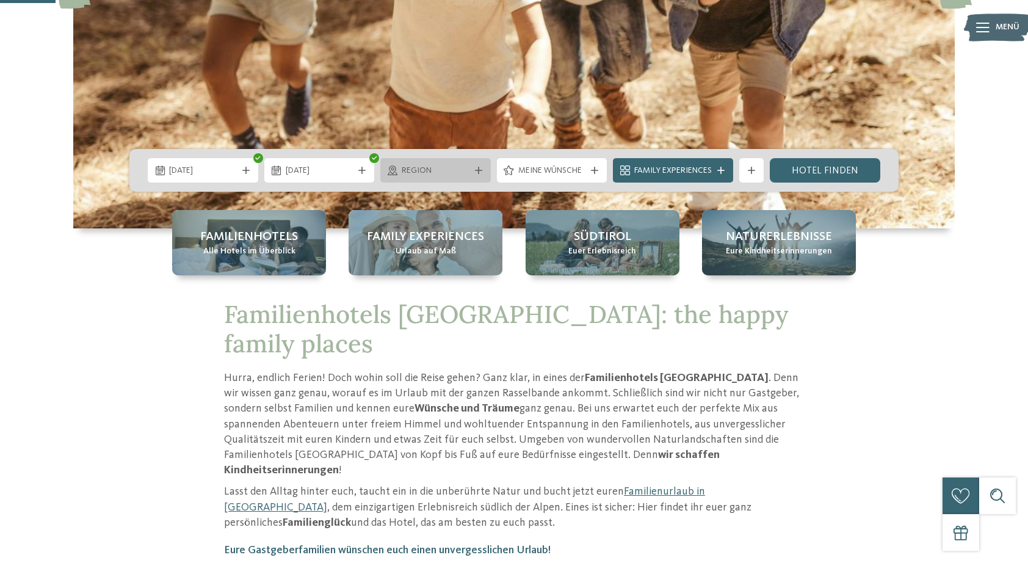
click at [475, 172] on icon at bounding box center [478, 170] width 7 height 7
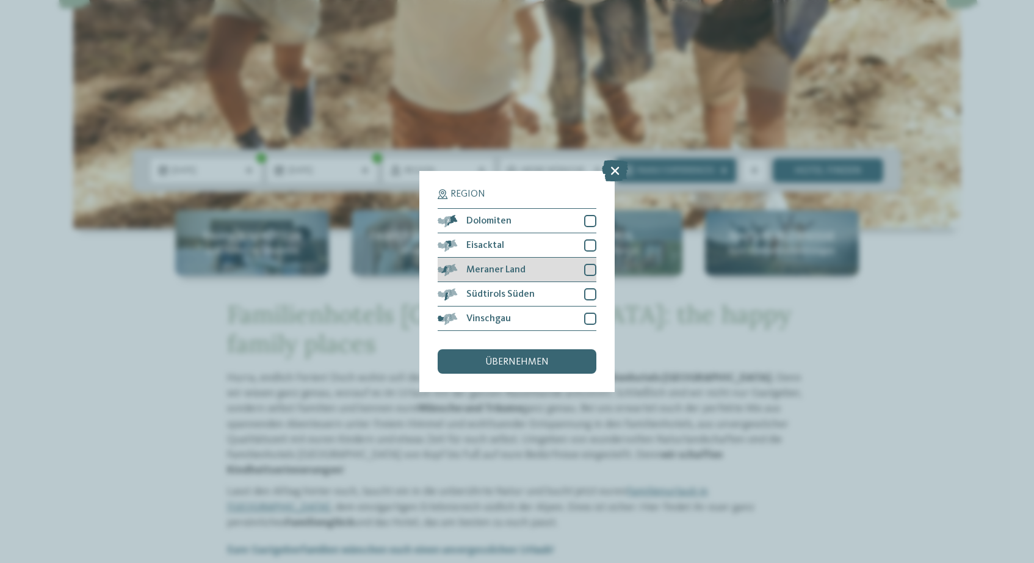
click at [589, 264] on div at bounding box center [590, 270] width 12 height 12
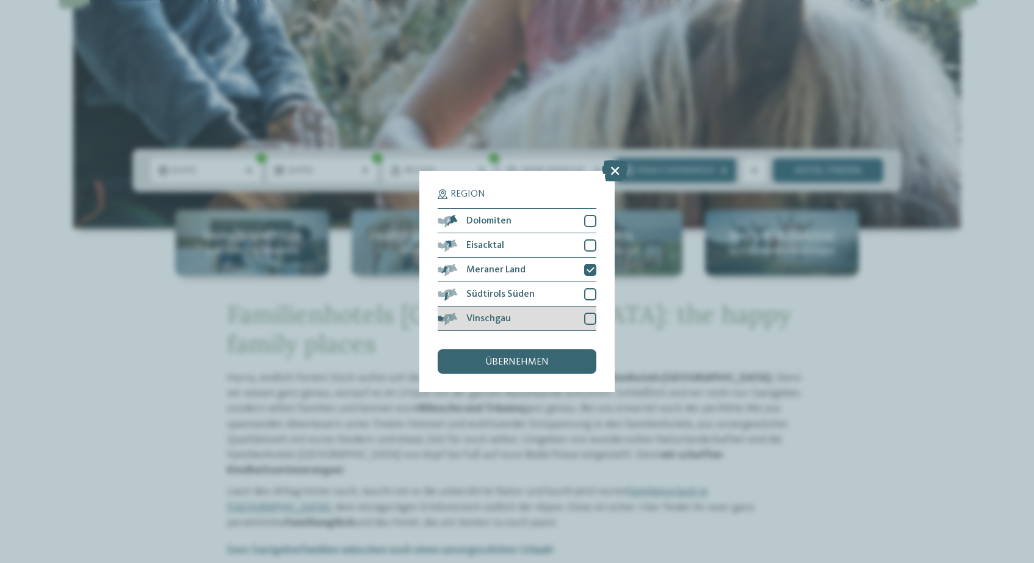
click at [584, 313] on div at bounding box center [590, 319] width 12 height 12
click at [558, 349] on div "übernehmen" at bounding box center [517, 361] width 159 height 24
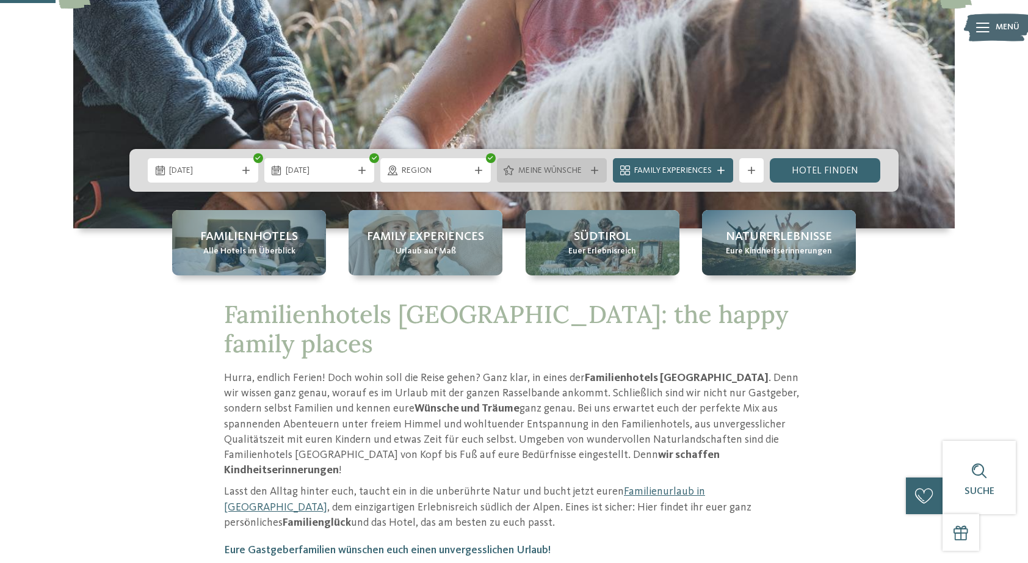
click at [588, 174] on div "Meine Wünsche" at bounding box center [552, 170] width 111 height 24
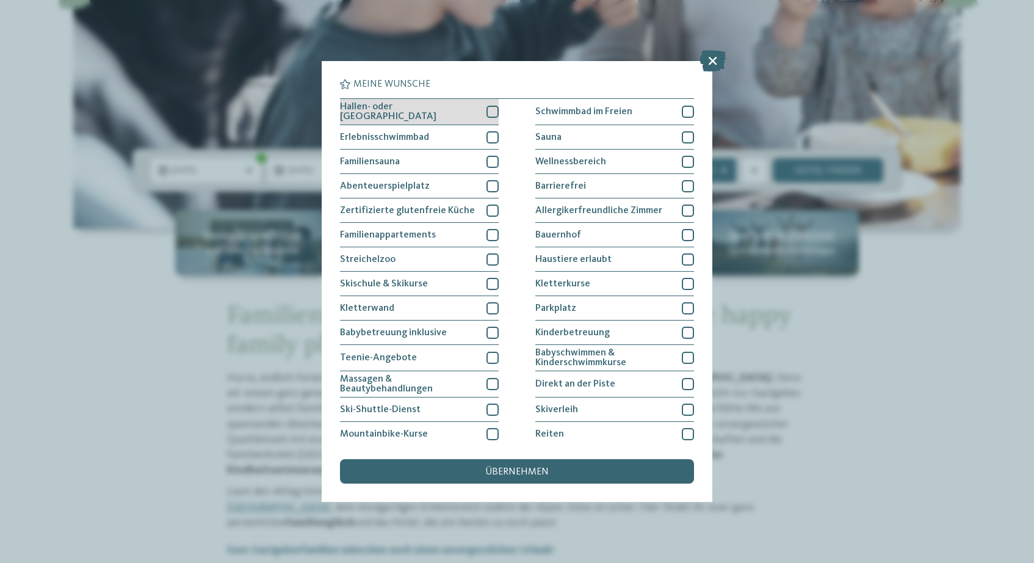
click at [489, 114] on div at bounding box center [493, 112] width 12 height 12
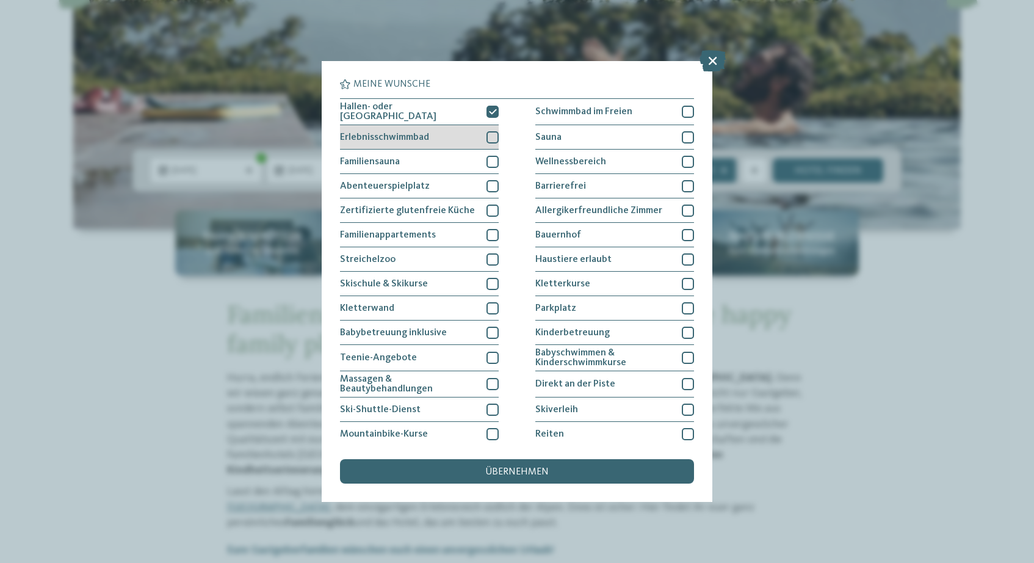
click at [490, 137] on div at bounding box center [493, 137] width 12 height 12
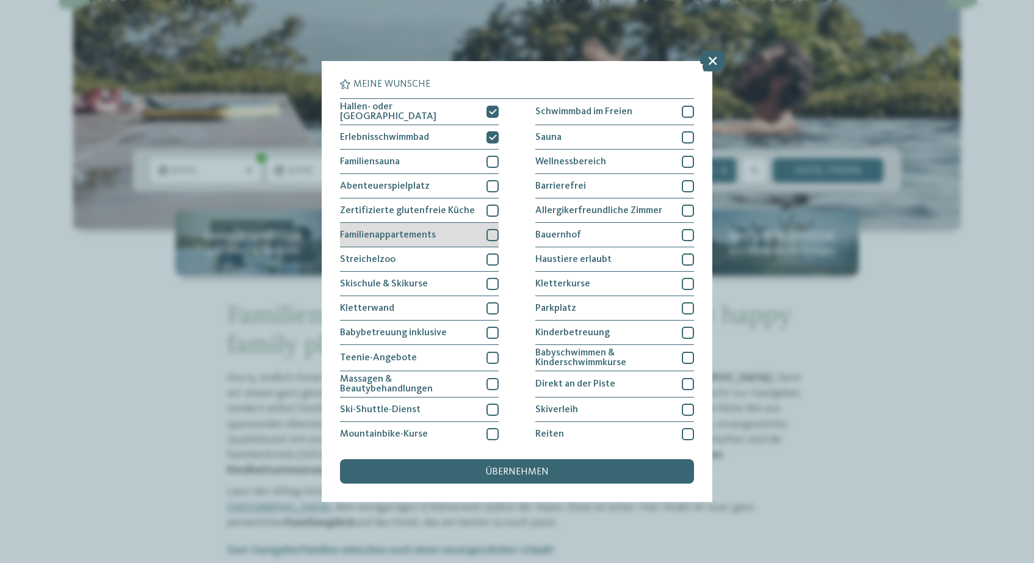
click at [493, 236] on div at bounding box center [493, 235] width 12 height 12
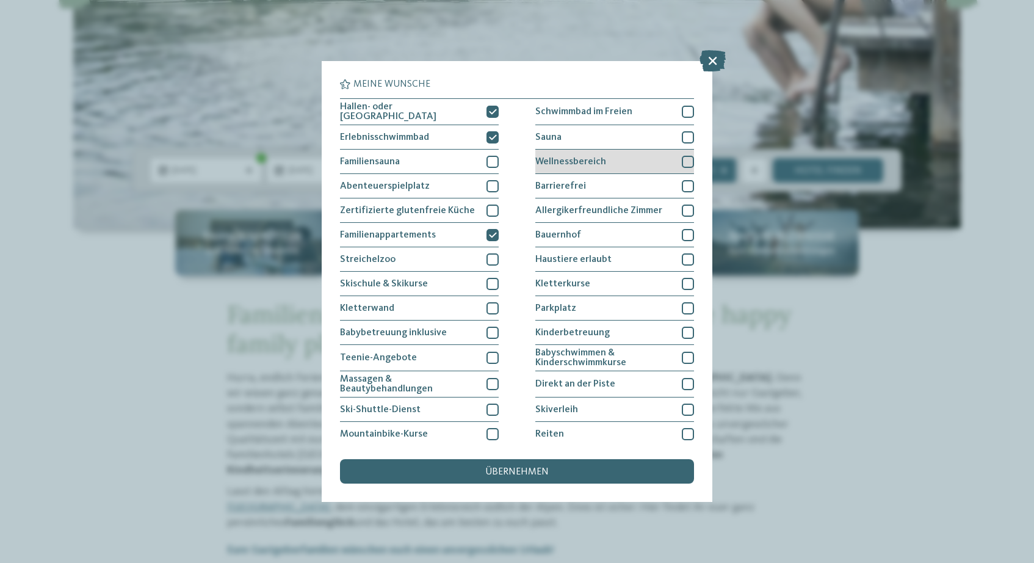
click at [680, 156] on div "Wellnessbereich" at bounding box center [615, 162] width 159 height 24
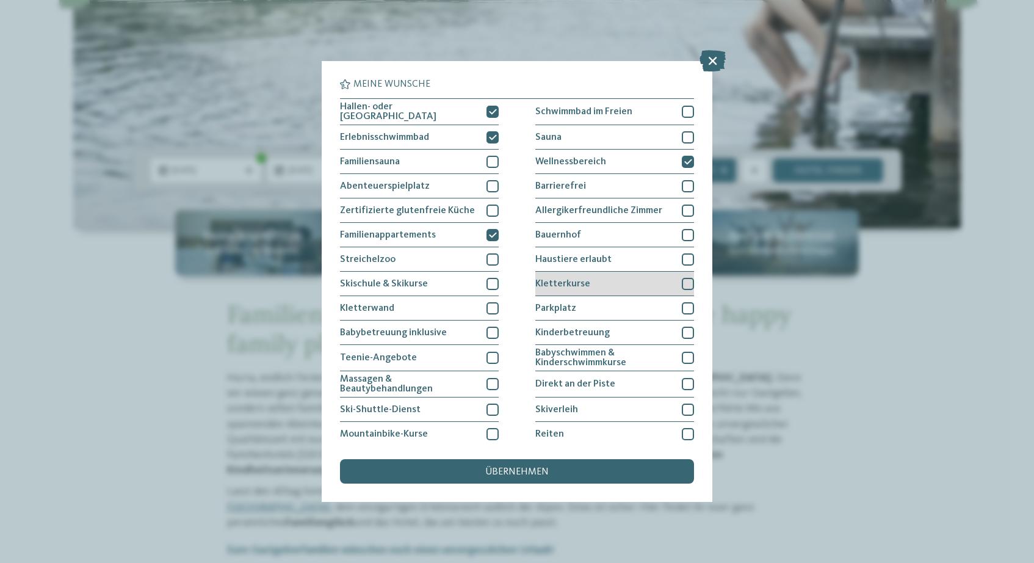
click at [683, 283] on div at bounding box center [688, 284] width 12 height 12
click at [554, 459] on div "übernehmen" at bounding box center [517, 471] width 354 height 24
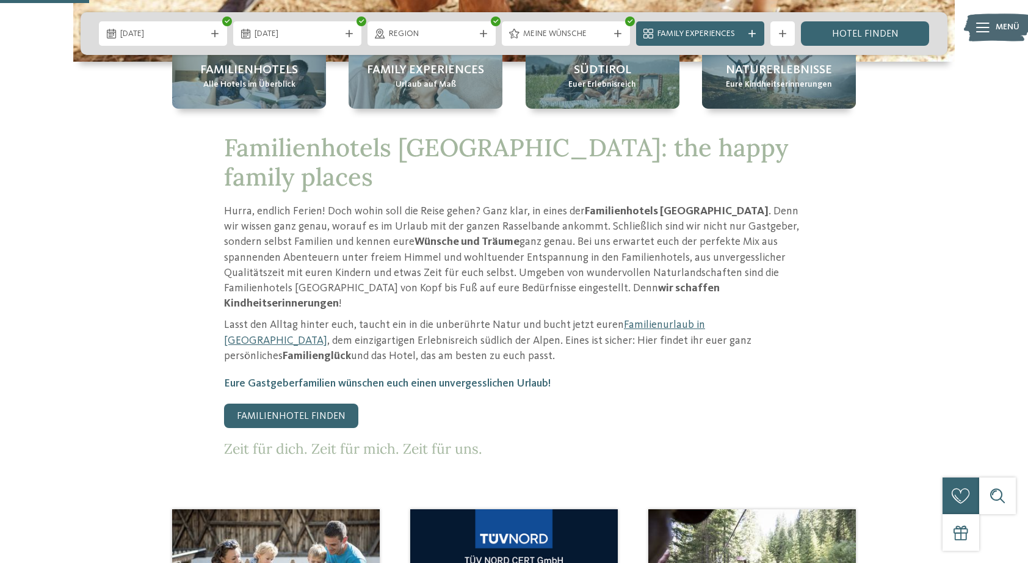
scroll to position [458, 0]
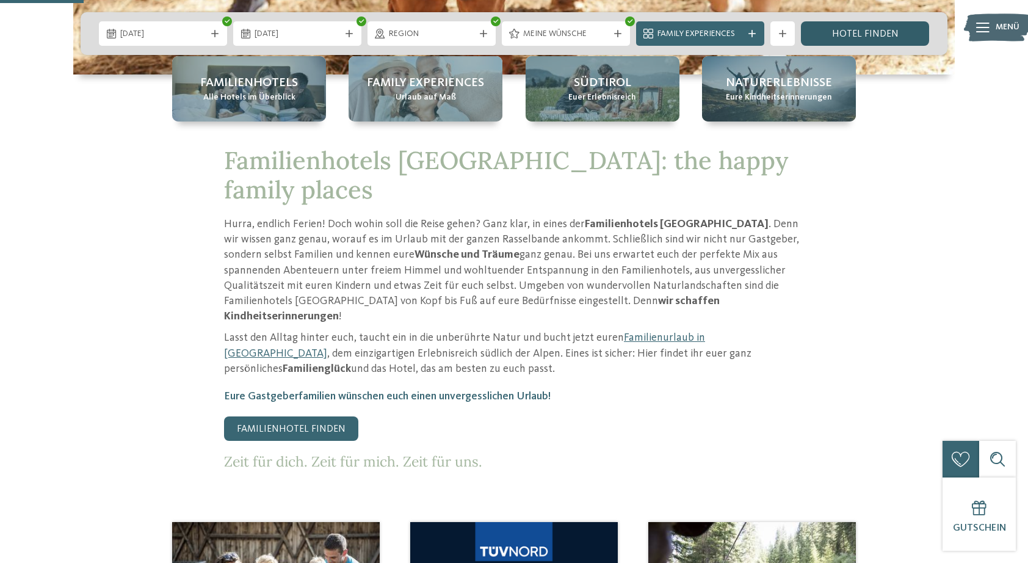
click at [849, 32] on link "Hotel finden" at bounding box center [865, 33] width 128 height 24
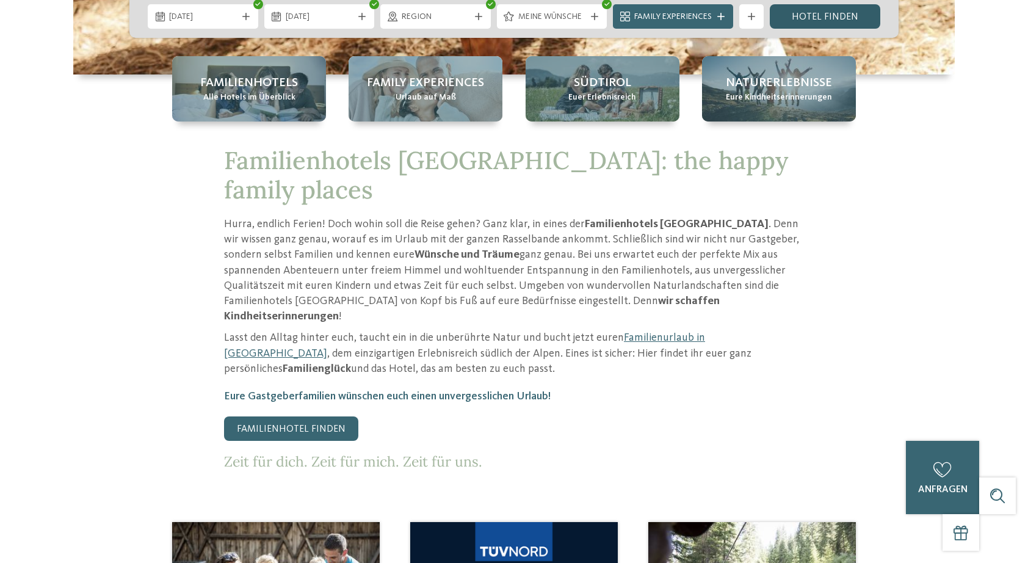
scroll to position [0, 0]
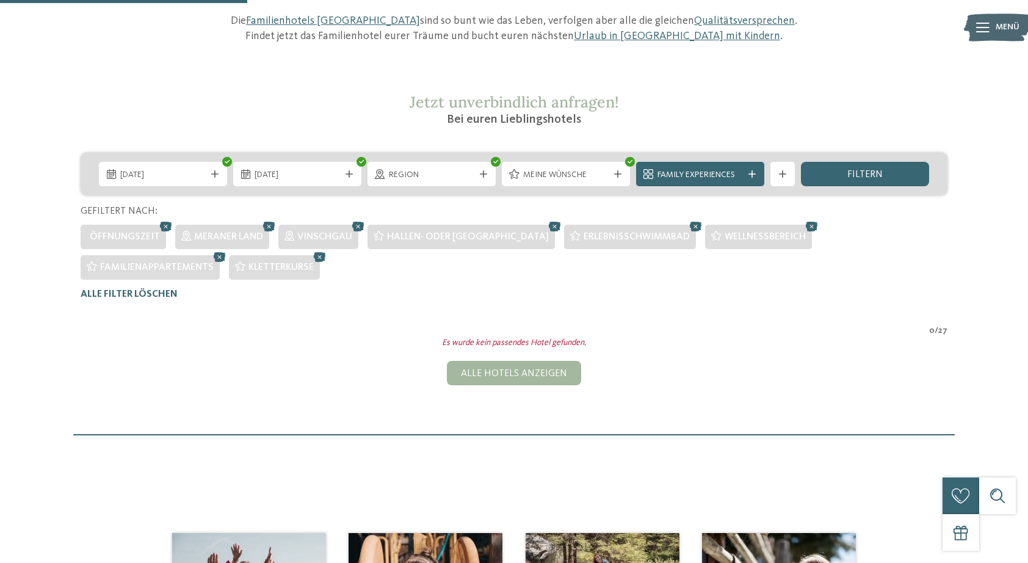
scroll to position [159, 0]
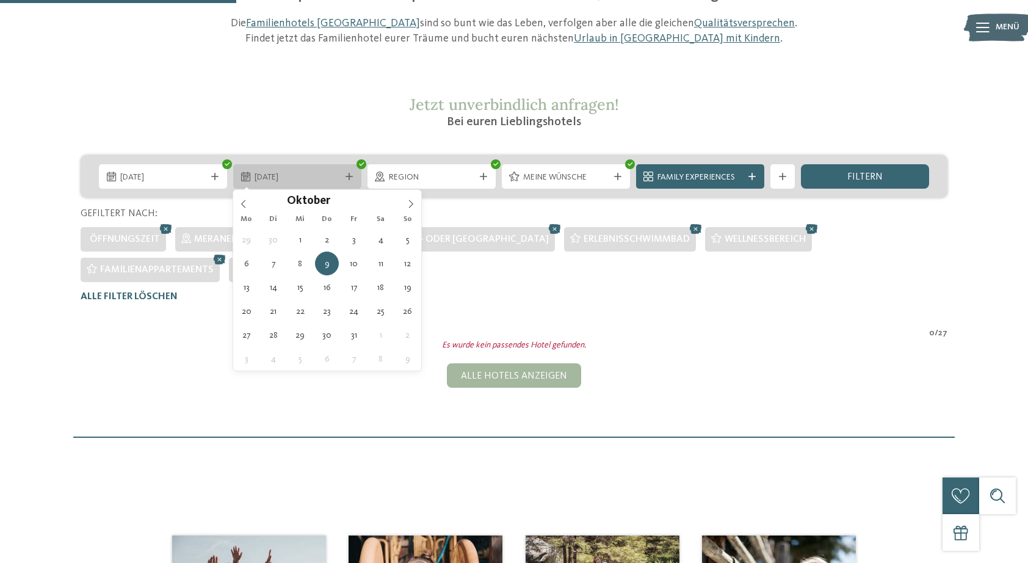
click at [349, 174] on icon at bounding box center [349, 176] width 7 height 7
click at [346, 175] on icon at bounding box center [349, 176] width 7 height 7
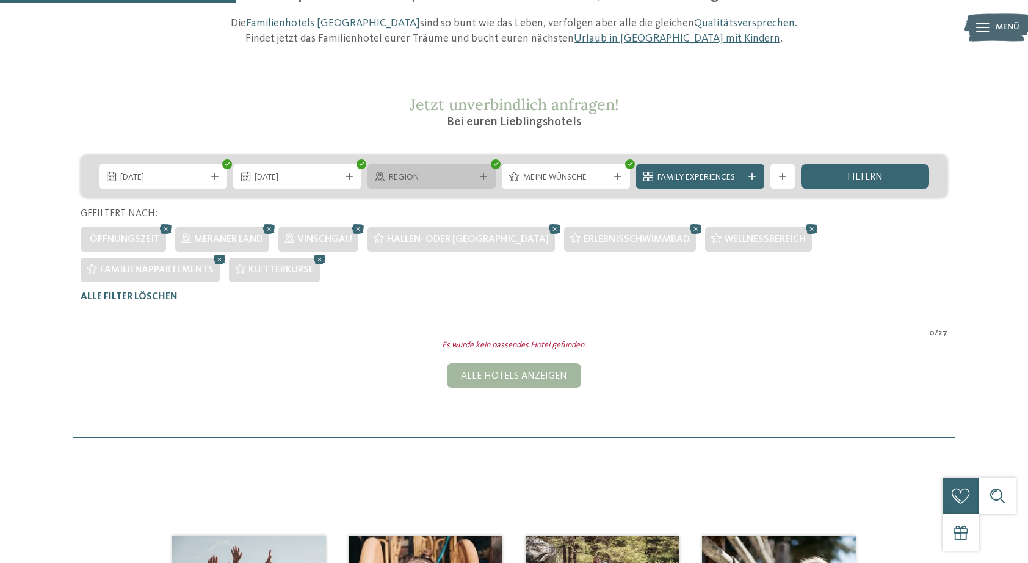
click at [427, 175] on span "Region" at bounding box center [431, 178] width 85 height 12
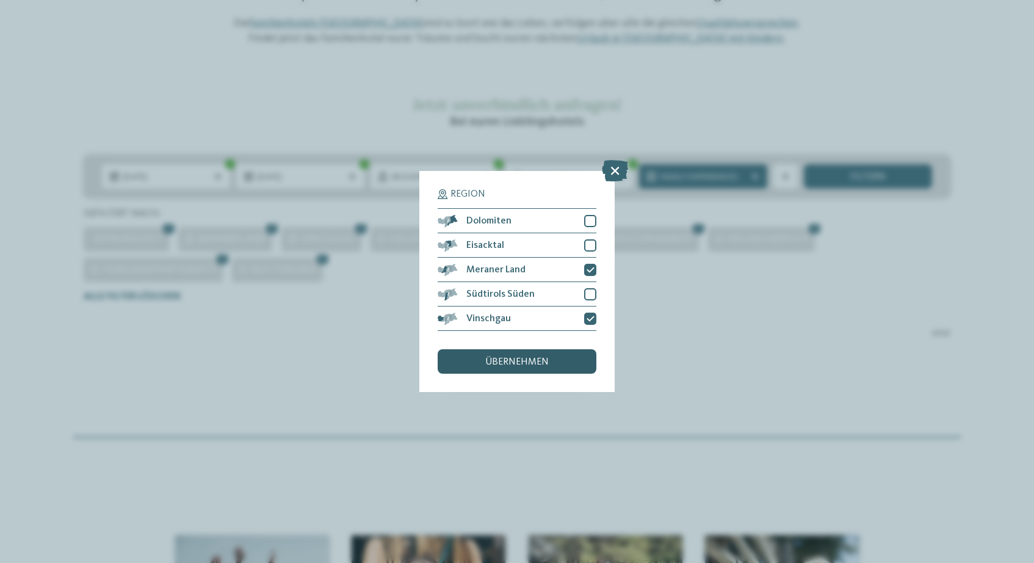
click at [507, 357] on span "übernehmen" at bounding box center [517, 362] width 64 height 10
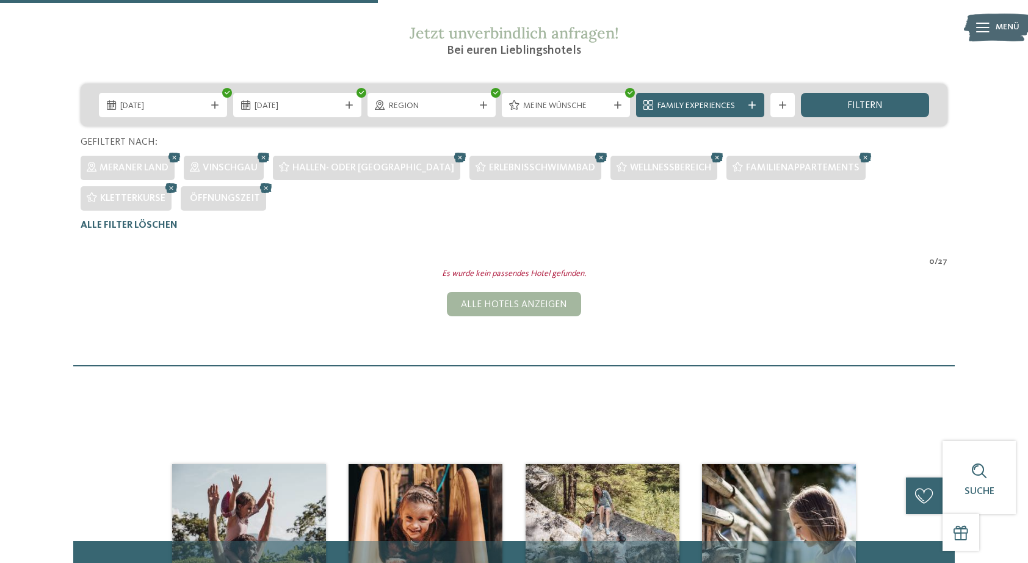
scroll to position [103, 0]
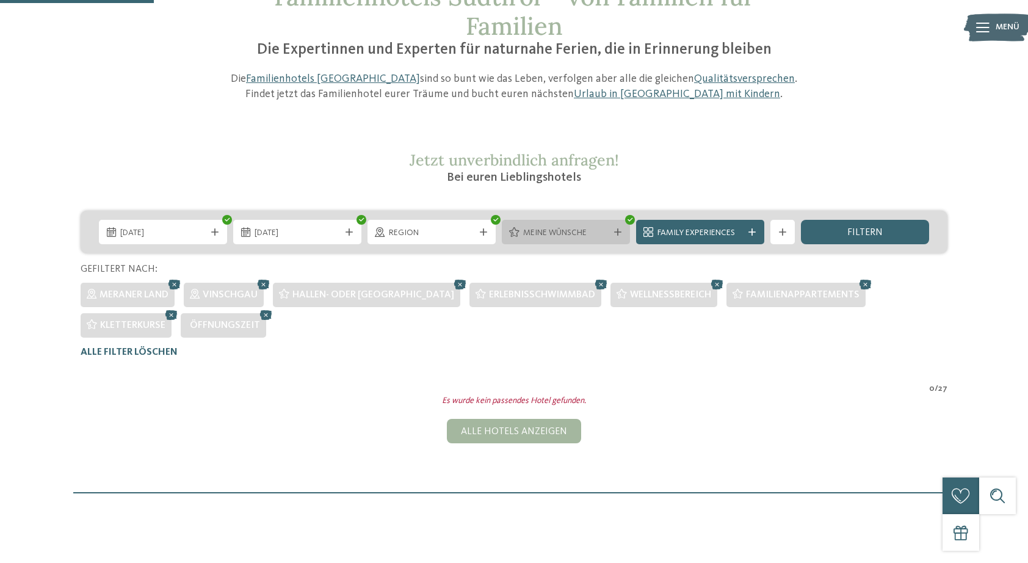
click at [604, 230] on span "Meine Wünsche" at bounding box center [565, 233] width 85 height 12
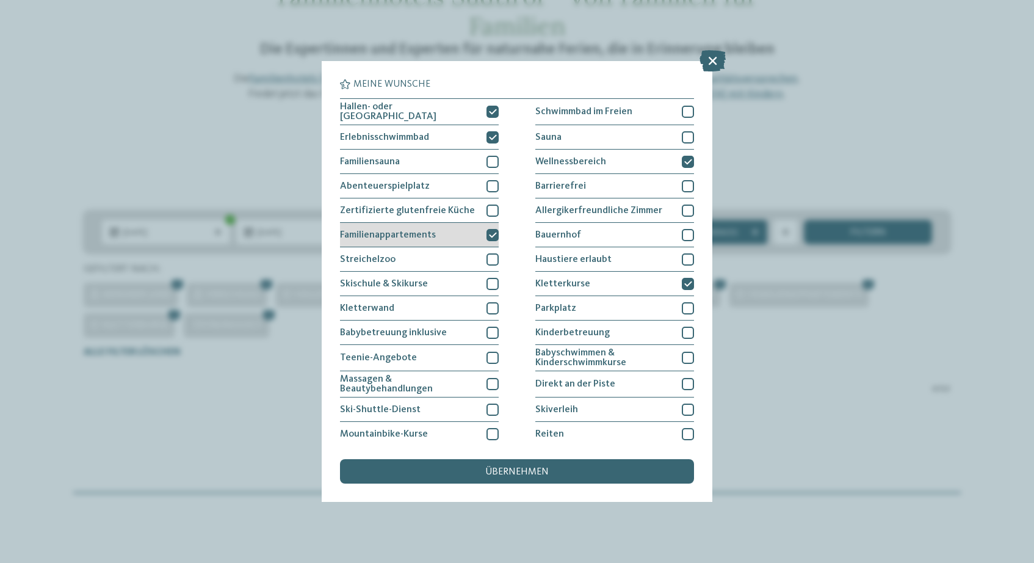
click at [491, 231] on icon at bounding box center [493, 234] width 8 height 7
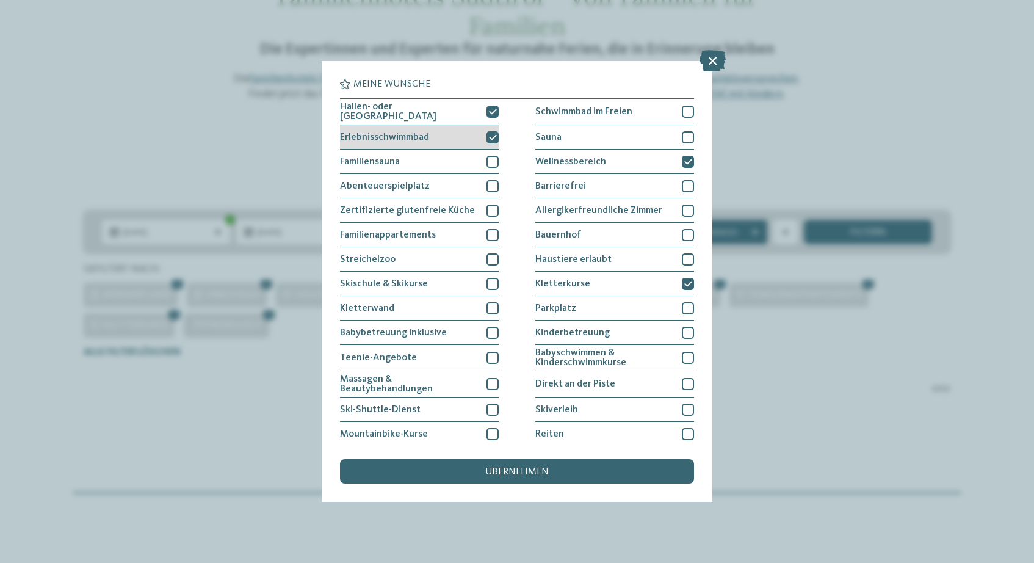
click at [493, 140] on div at bounding box center [493, 137] width 12 height 12
click at [495, 112] on icon at bounding box center [493, 111] width 8 height 7
click at [490, 131] on div at bounding box center [493, 137] width 12 height 12
click at [493, 134] on icon at bounding box center [493, 137] width 8 height 7
click at [493, 116] on div at bounding box center [493, 112] width 12 height 12
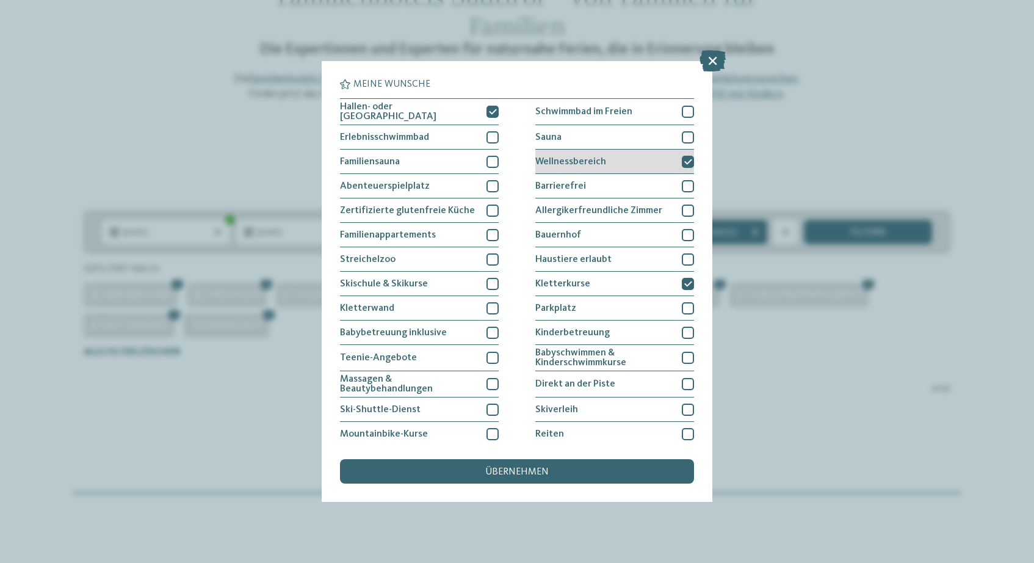
click at [689, 158] on icon at bounding box center [689, 161] width 8 height 7
click at [697, 157] on div "Meine Wünsche Hallen- oder Schleusenbad Schwimmbad im Freien Sauna" at bounding box center [517, 281] width 391 height 441
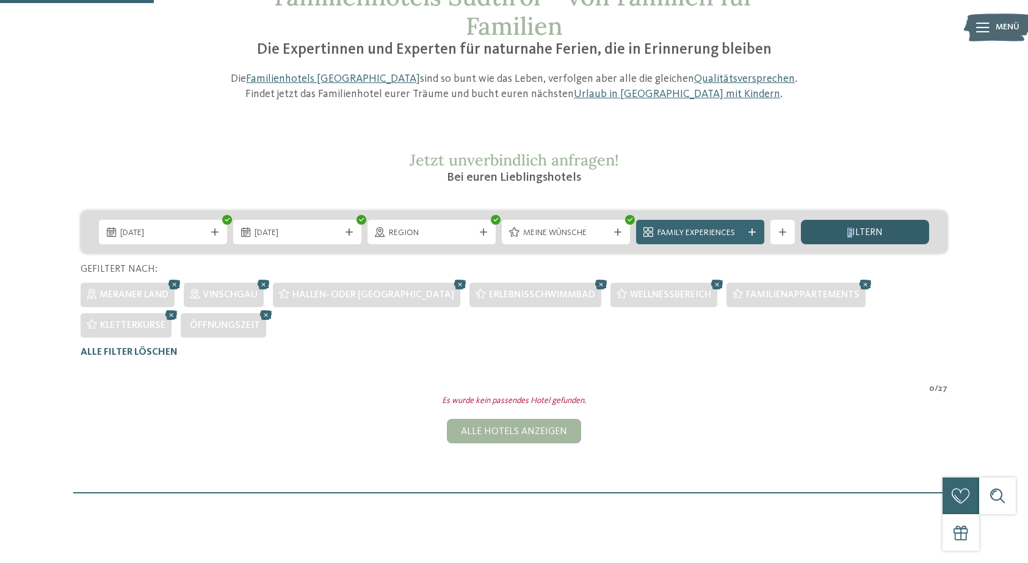
click at [851, 230] on span "filtern" at bounding box center [865, 233] width 35 height 10
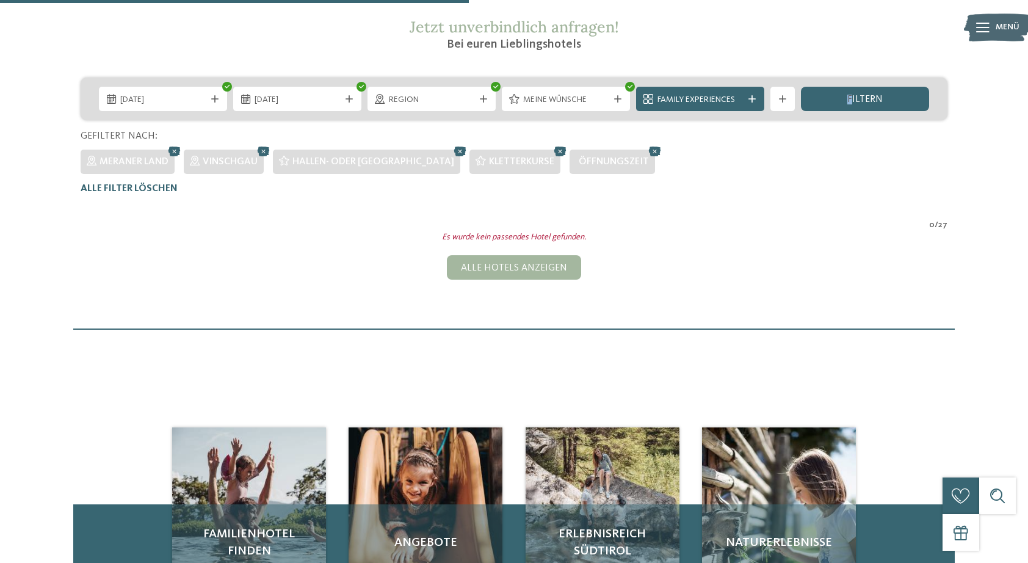
scroll to position [200, 0]
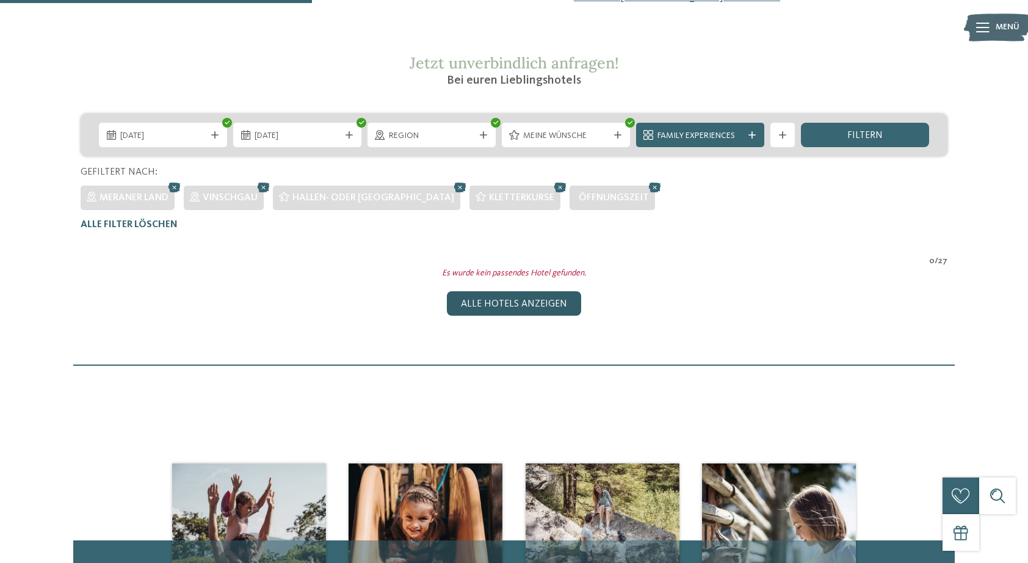
click at [532, 308] on div "Alle Hotels anzeigen" at bounding box center [514, 303] width 134 height 24
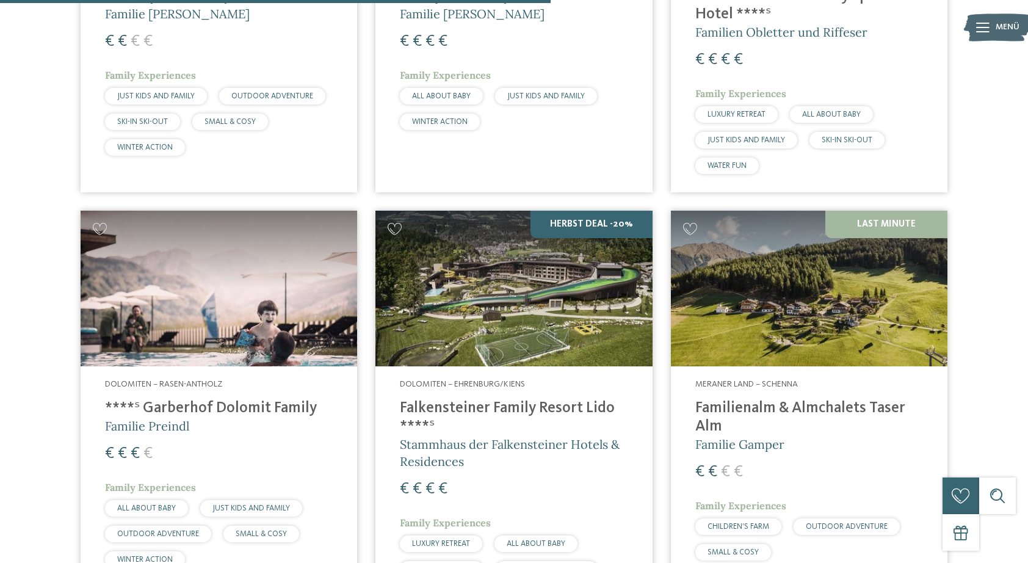
scroll to position [2206, 0]
click at [518, 399] on h4 "Falkensteiner Family Resort Lido ****ˢ" at bounding box center [514, 417] width 228 height 37
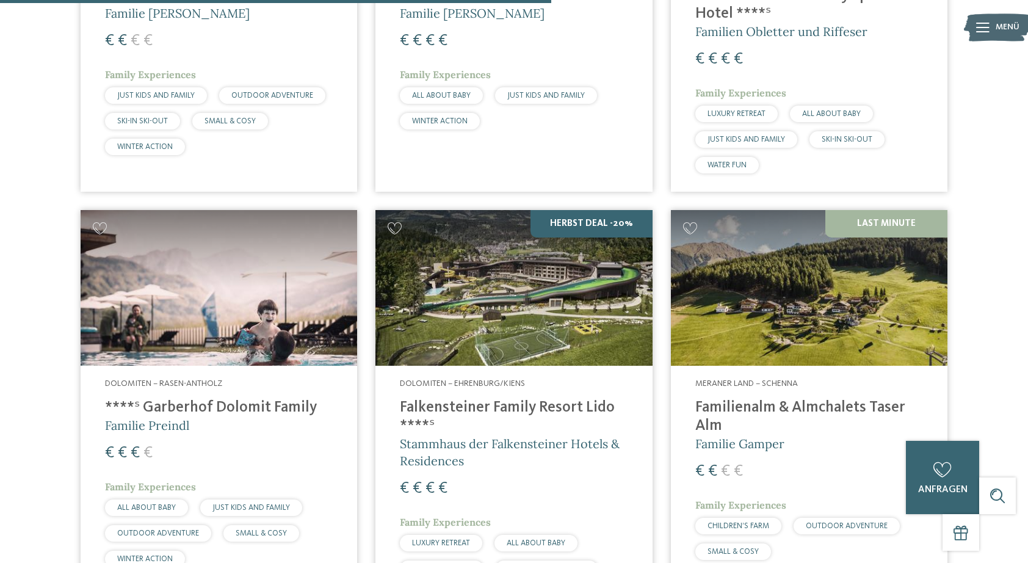
scroll to position [0, 0]
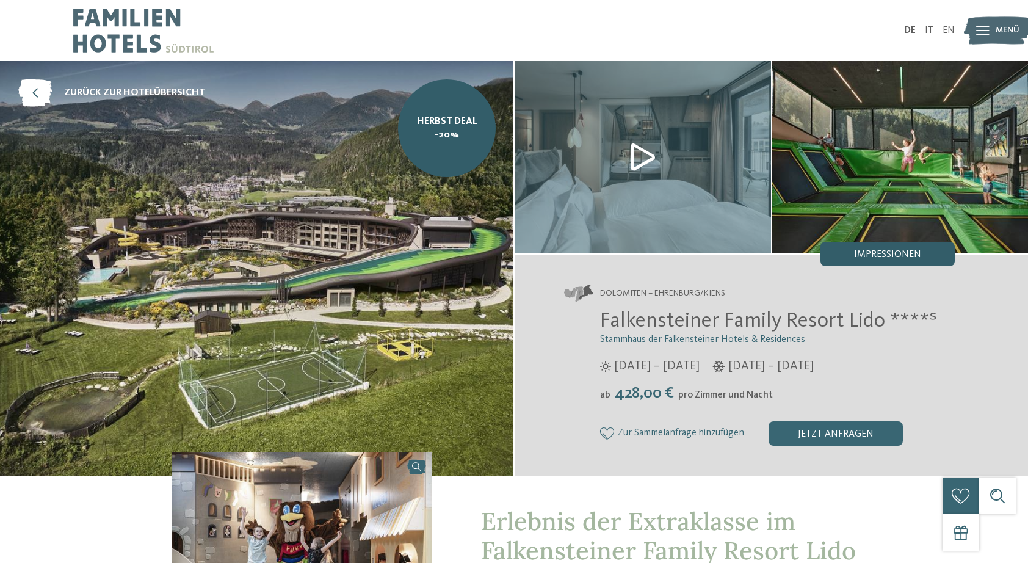
click at [865, 252] on span "Impressionen" at bounding box center [887, 255] width 67 height 10
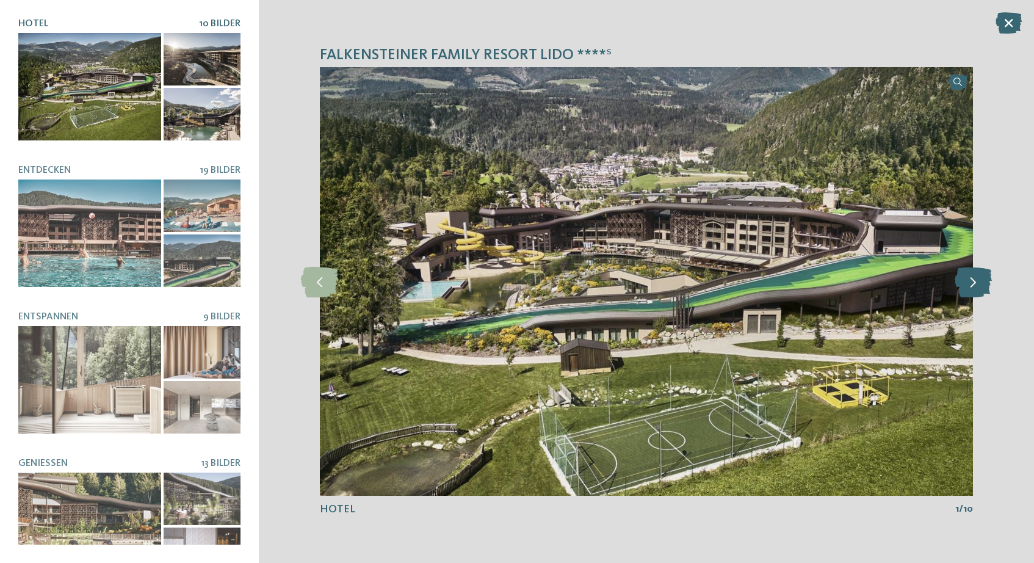
click at [970, 288] on icon at bounding box center [973, 281] width 37 height 31
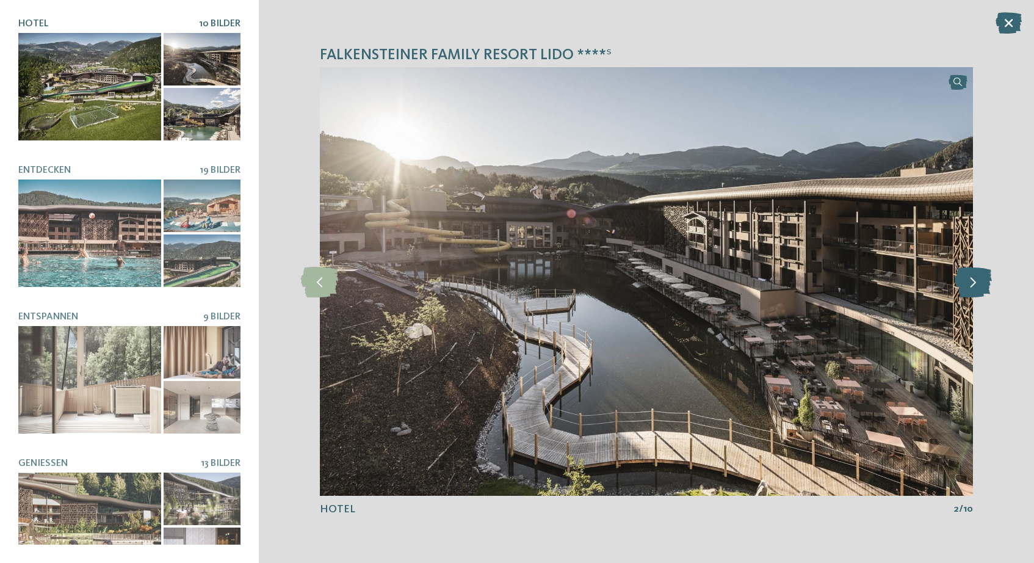
click at [970, 288] on icon at bounding box center [973, 281] width 37 height 31
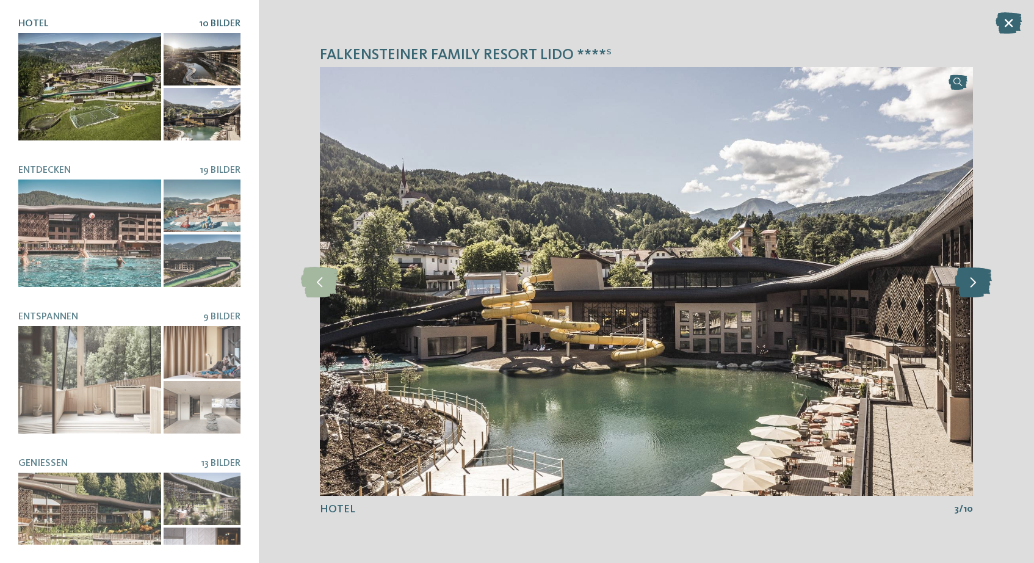
click at [970, 288] on icon at bounding box center [973, 281] width 37 height 31
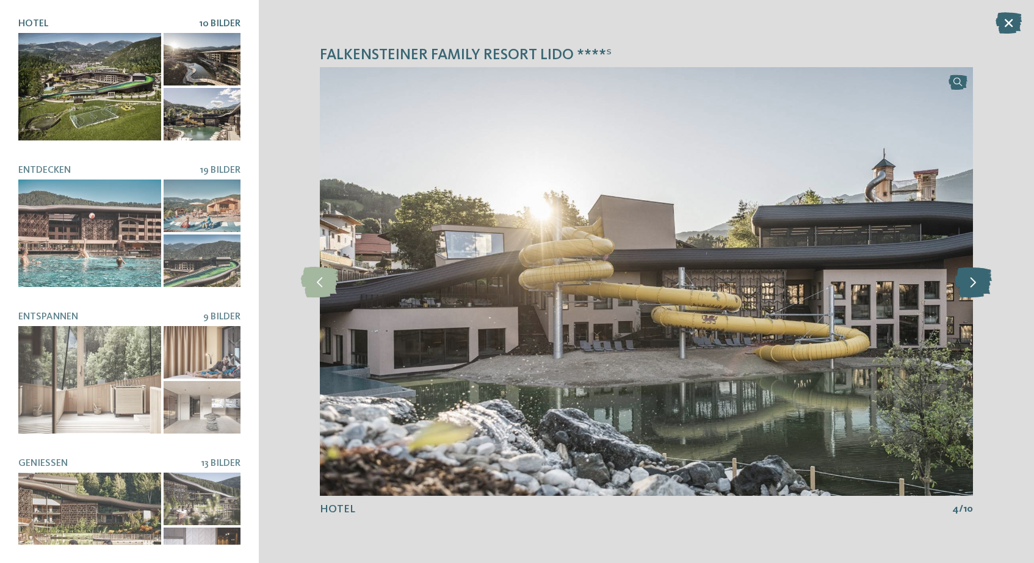
click at [970, 288] on icon at bounding box center [973, 281] width 37 height 31
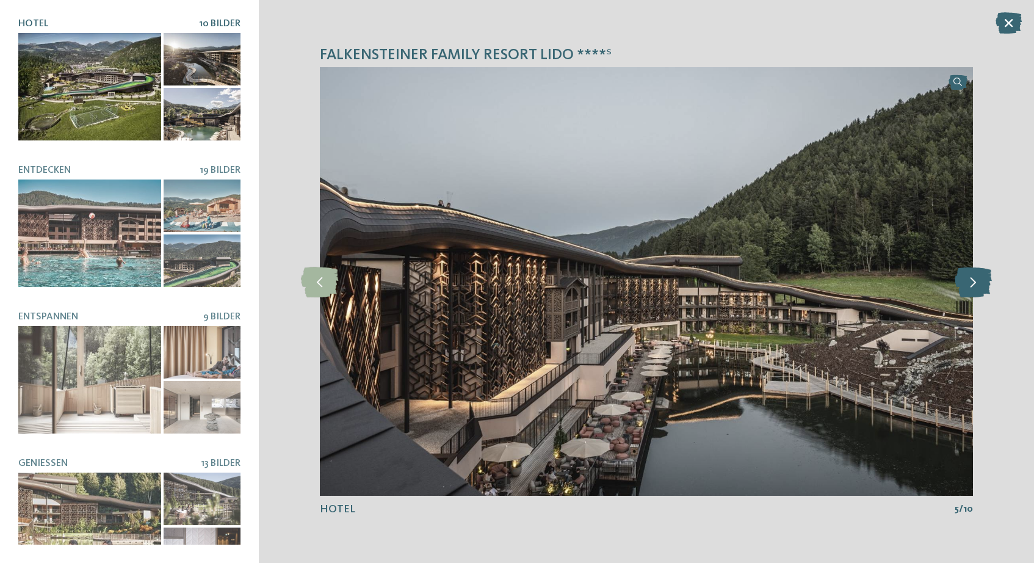
click at [970, 288] on icon at bounding box center [973, 281] width 37 height 31
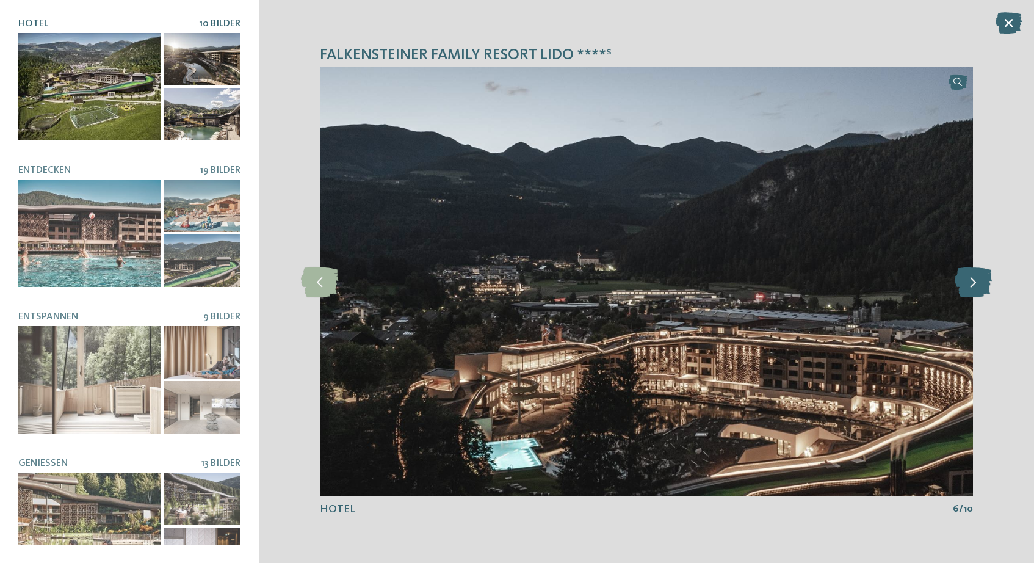
click at [970, 288] on icon at bounding box center [973, 281] width 37 height 31
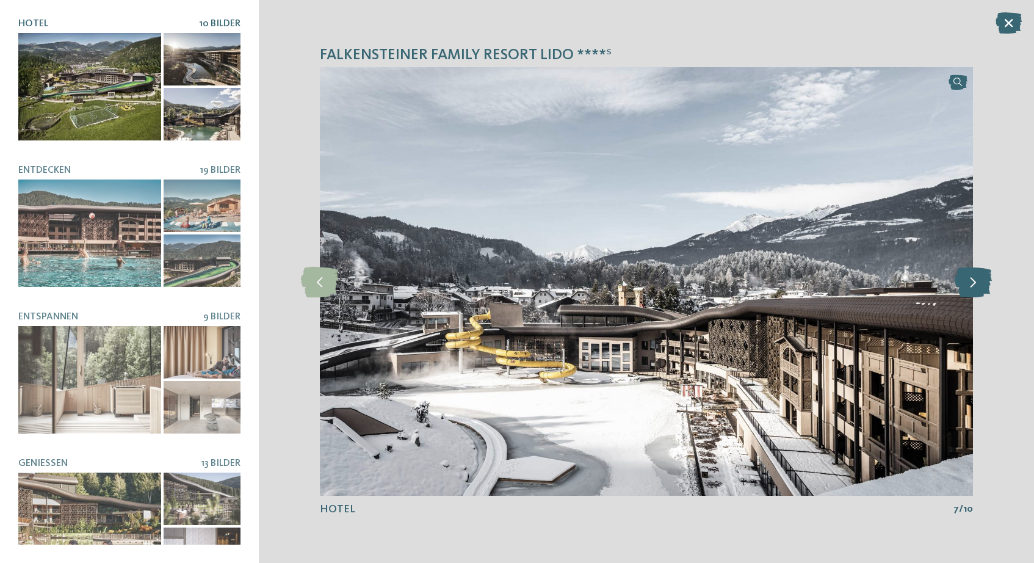
click at [970, 288] on icon at bounding box center [973, 281] width 37 height 31
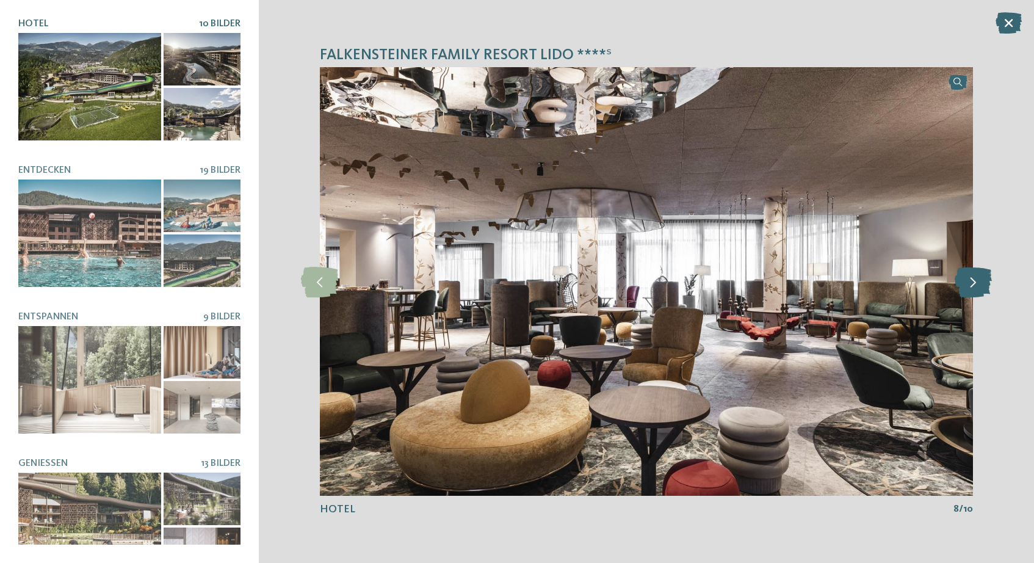
click at [970, 288] on icon at bounding box center [973, 281] width 37 height 31
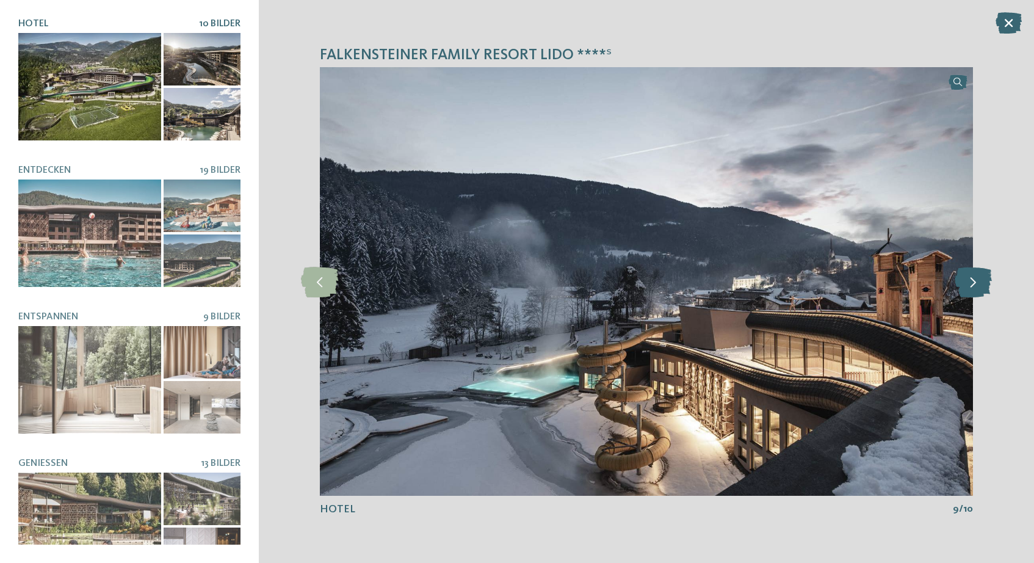
click at [970, 288] on icon at bounding box center [973, 281] width 37 height 31
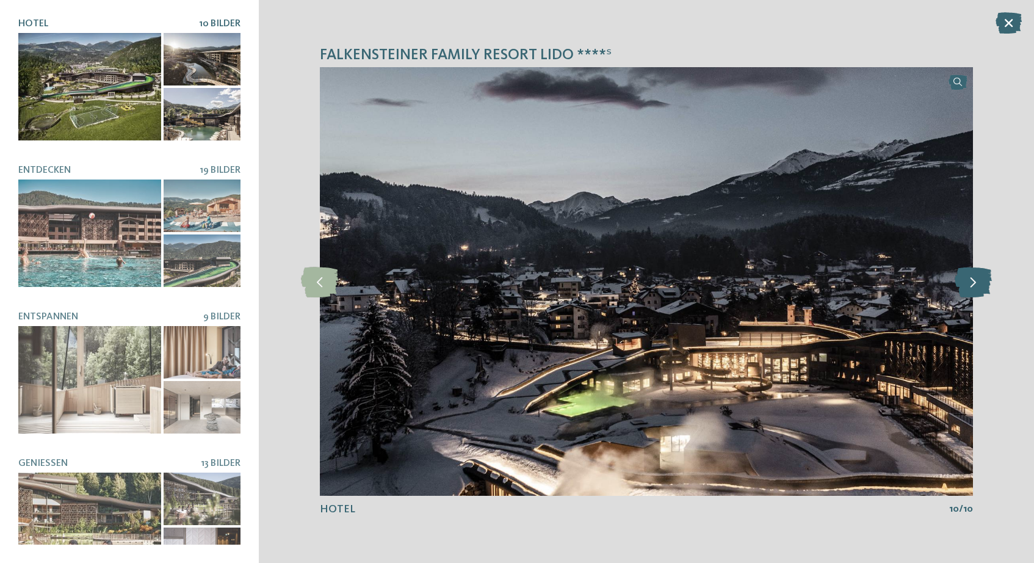
click at [970, 288] on icon at bounding box center [973, 281] width 37 height 31
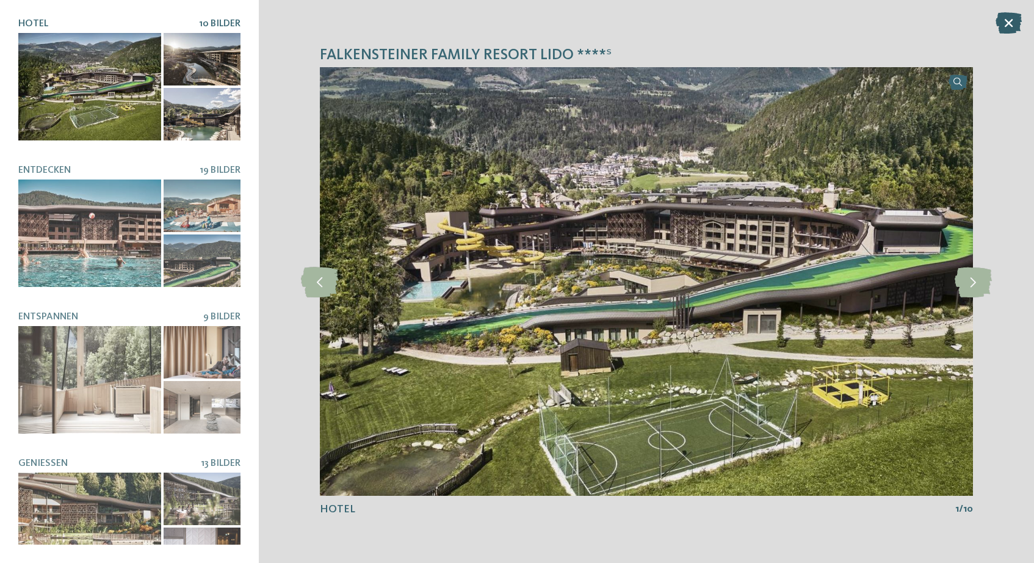
click at [1015, 16] on icon at bounding box center [1009, 22] width 26 height 21
